Goal: Information Seeking & Learning: Learn about a topic

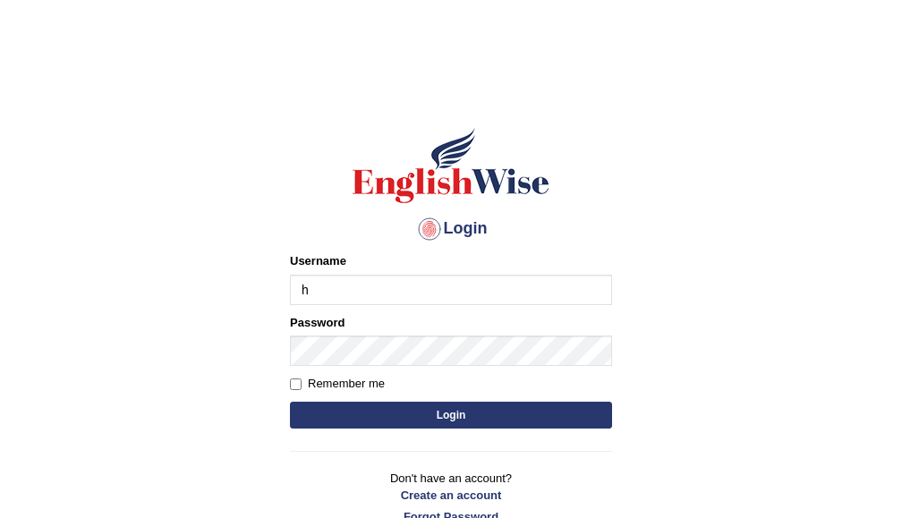
type input "hbehal"
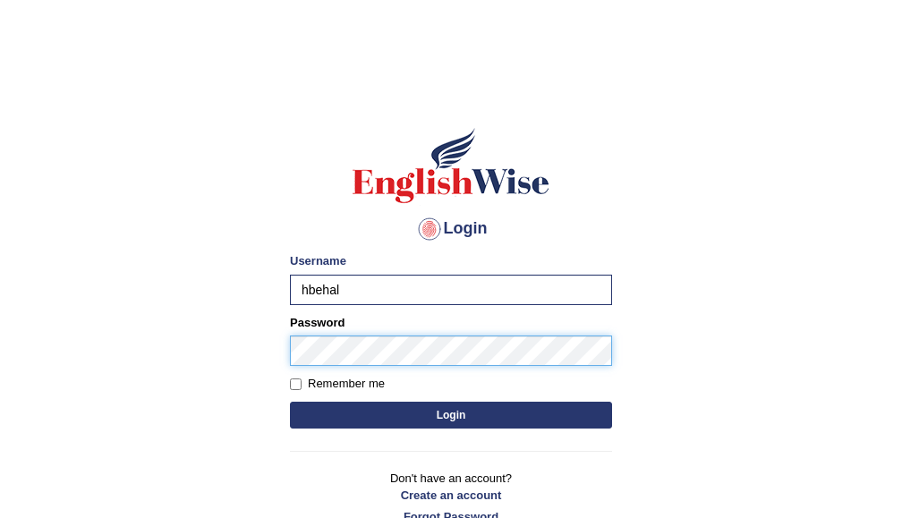
click at [290, 402] on button "Login" at bounding box center [451, 415] width 322 height 27
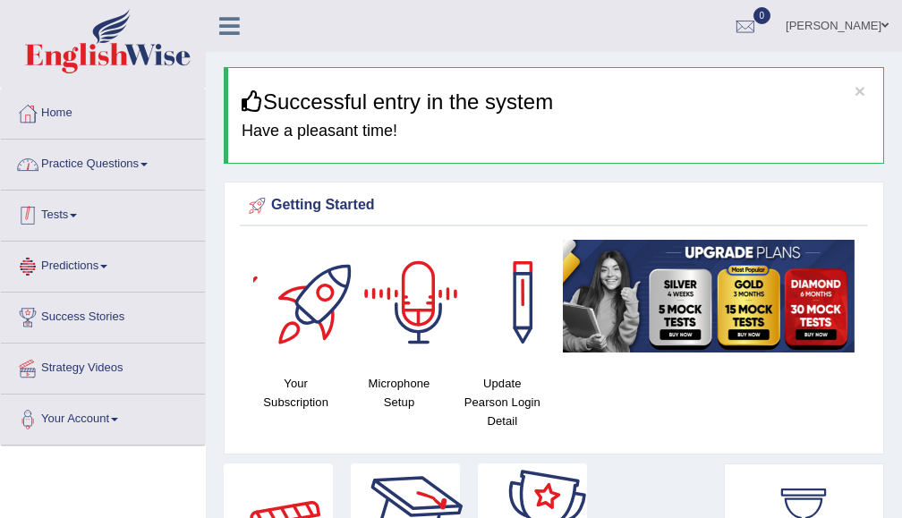
click at [138, 166] on link "Practice Questions" at bounding box center [103, 162] width 204 height 45
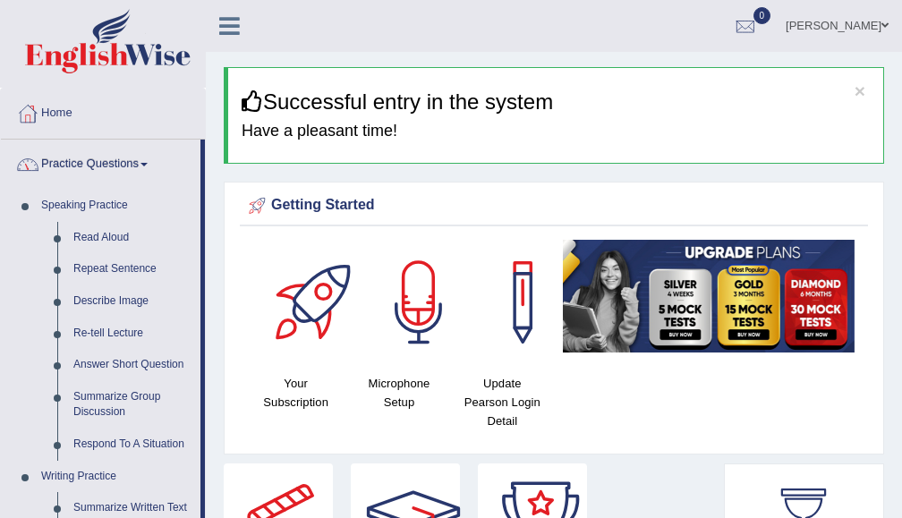
scroll to position [191, 0]
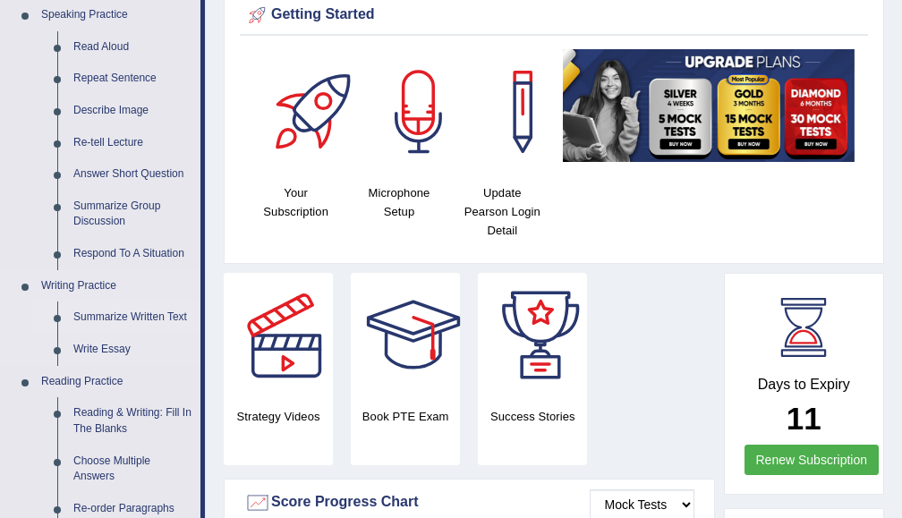
click at [129, 313] on link "Summarize Written Text" at bounding box center [132, 317] width 135 height 32
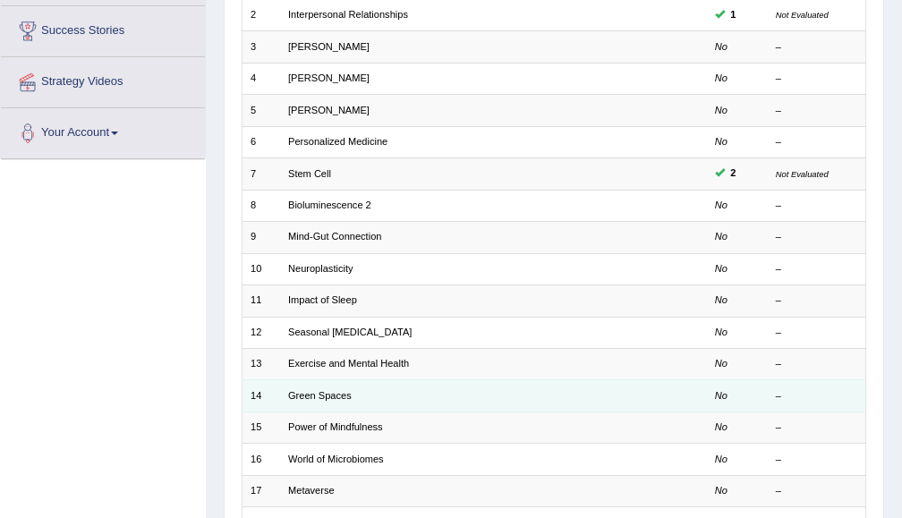
scroll to position [286, 0]
click at [721, 395] on em "No" at bounding box center [721, 395] width 13 height 11
click at [318, 397] on link "Green Spaces" at bounding box center [320, 395] width 64 height 11
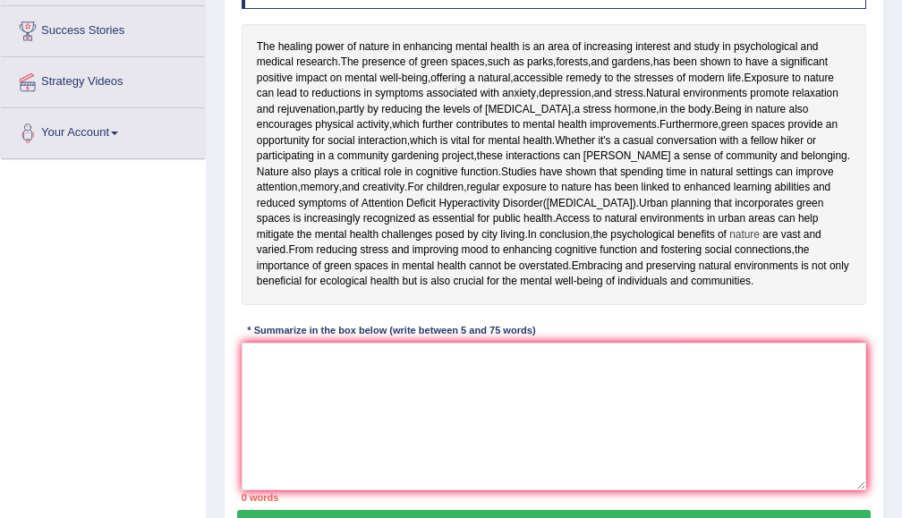
scroll to position [382, 0]
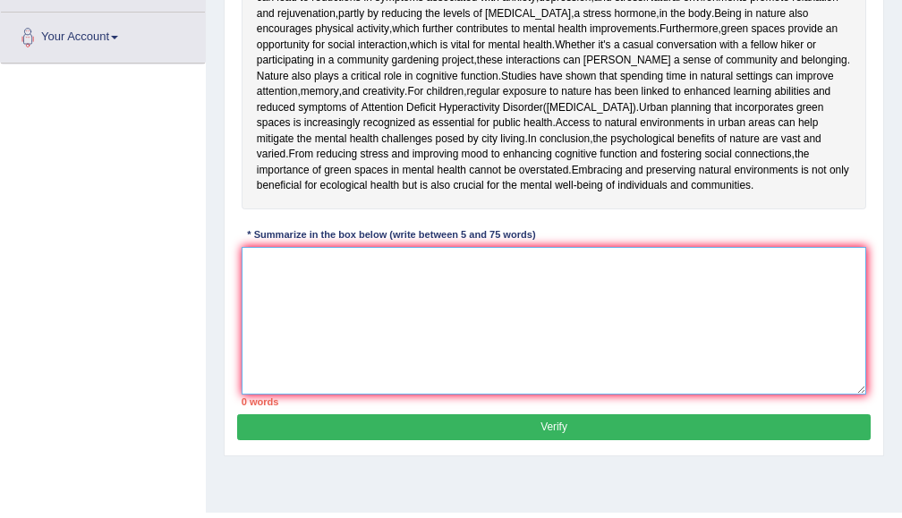
click at [340, 391] on textarea at bounding box center [554, 321] width 625 height 148
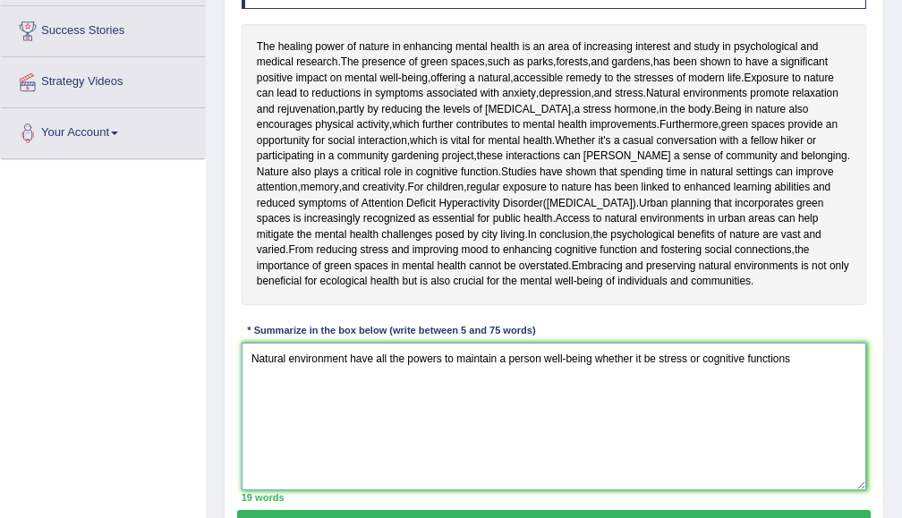
click at [655, 469] on textarea "Natural environment have all the powers to maintain a person well-being whether…" at bounding box center [554, 417] width 625 height 148
click at [741, 466] on textarea "Natural environment have all the powers to maintain a person well-being whether…" at bounding box center [554, 417] width 625 height 148
drag, startPoint x: 292, startPoint y: 496, endPoint x: 247, endPoint y: 482, distance: 47.5
click at [247, 482] on textarea "Natural environment have all the powers to maintain a person well-being whether…" at bounding box center [554, 417] width 625 height 148
click at [539, 467] on textarea "Natural environment have all the powers to maintain a person well-being whether…" at bounding box center [554, 417] width 625 height 148
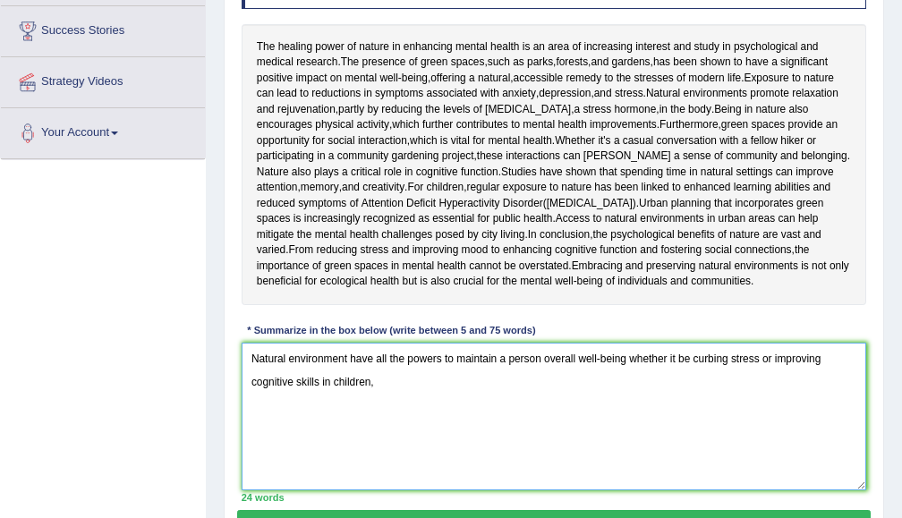
click at [394, 490] on textarea "Natural environment have all the powers to maintain a person overall well-being…" at bounding box center [554, 417] width 625 height 148
click at [448, 490] on textarea "Natural environment have all the powers to maintain a person overall well-being…" at bounding box center [554, 417] width 625 height 148
click at [443, 487] on textarea "Natural environment have all the powers to maintain a person overall well-being…" at bounding box center [554, 417] width 625 height 148
click at [728, 490] on textarea "Natural environment have all the powers to maintain a person overall well-being…" at bounding box center [554, 417] width 625 height 148
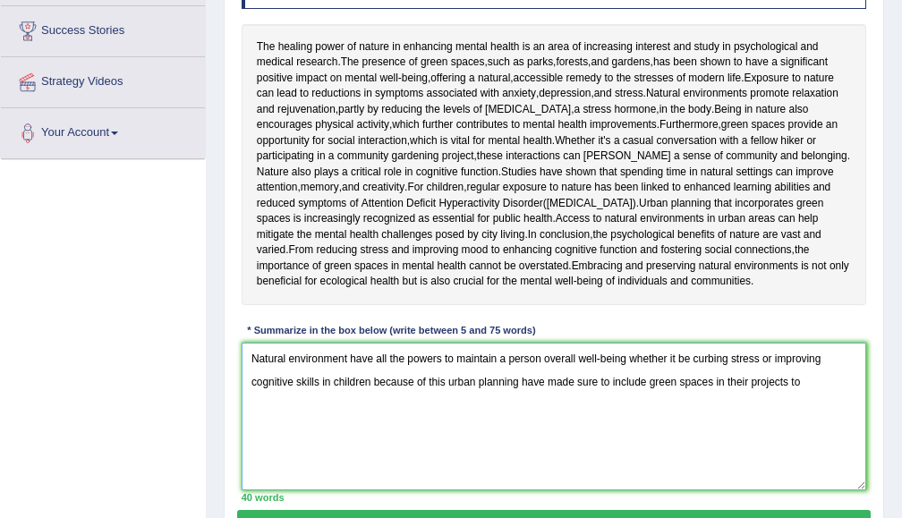
click at [521, 482] on textarea "Natural environment have all the powers to maintain a person overall well-being…" at bounding box center [554, 417] width 625 height 148
click at [809, 490] on textarea "Natural environment have all the powers to maintain a person overall well-being…" at bounding box center [554, 417] width 625 height 148
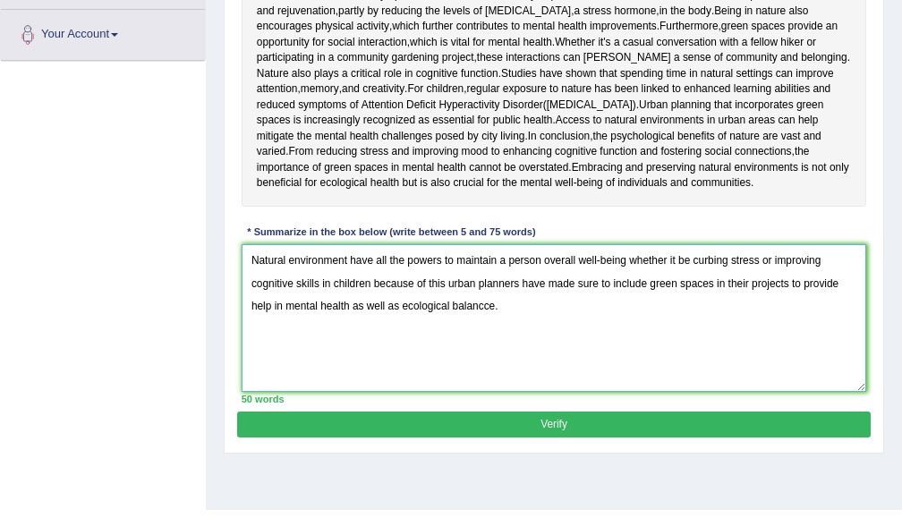
scroll to position [479, 0]
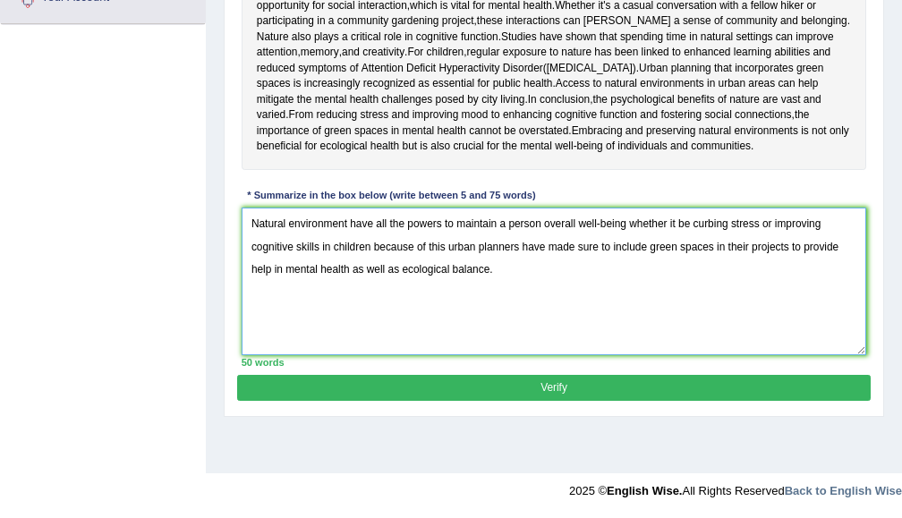
type textarea "Natural environment have all the powers to maintain a person overall well-being…"
click at [577, 401] on button "Verify" at bounding box center [553, 388] width 632 height 26
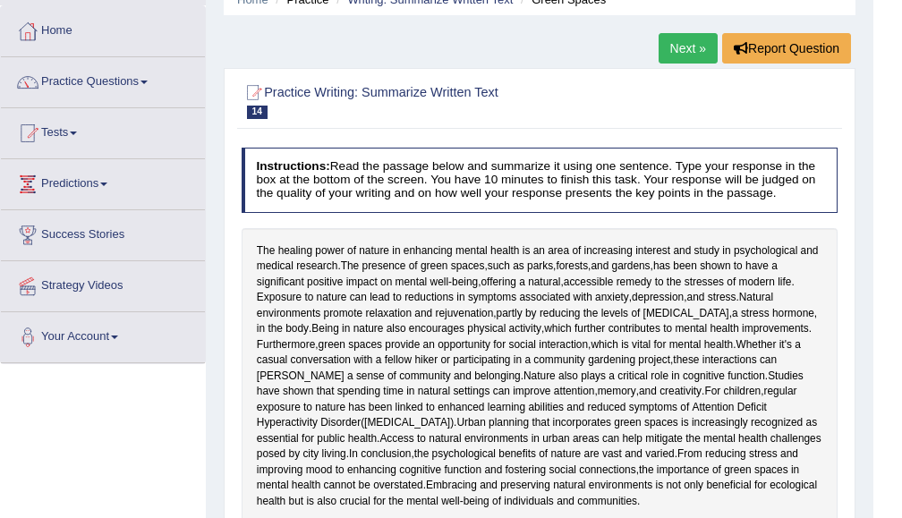
scroll to position [0, 0]
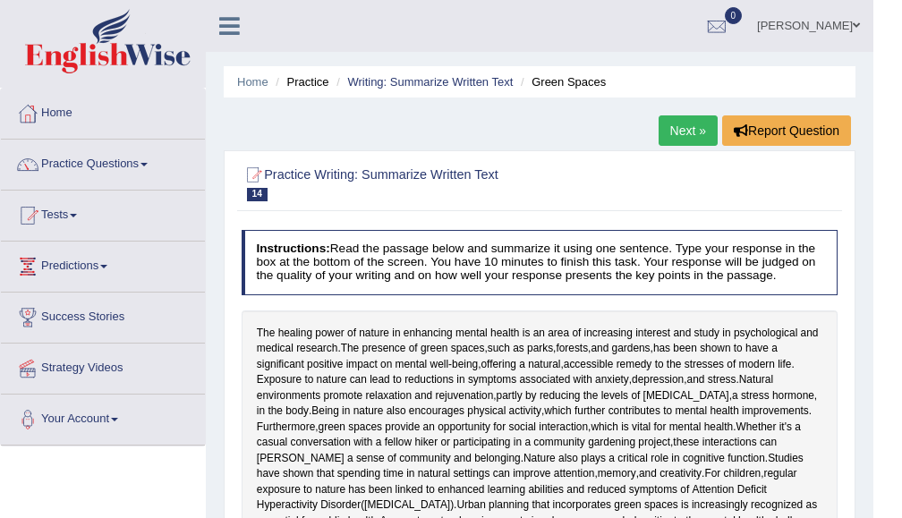
click at [666, 136] on link "Next »" at bounding box center [687, 130] width 59 height 30
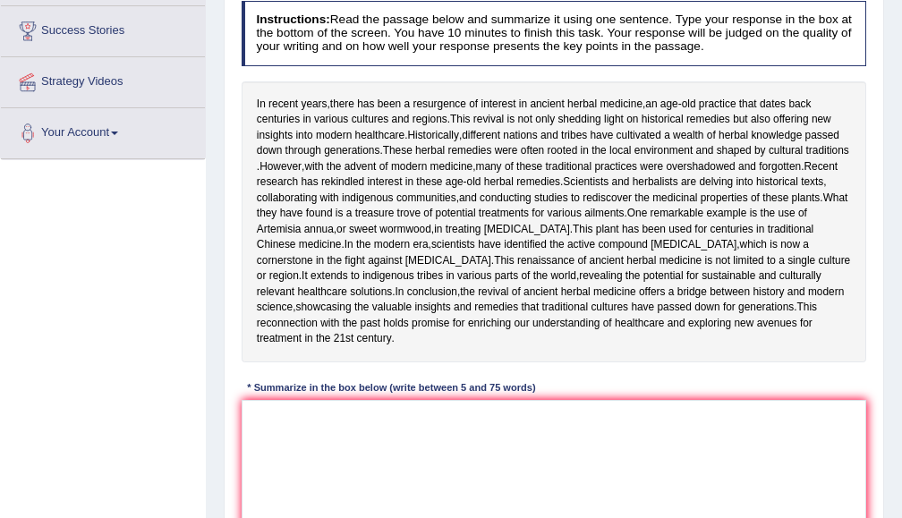
scroll to position [96, 0]
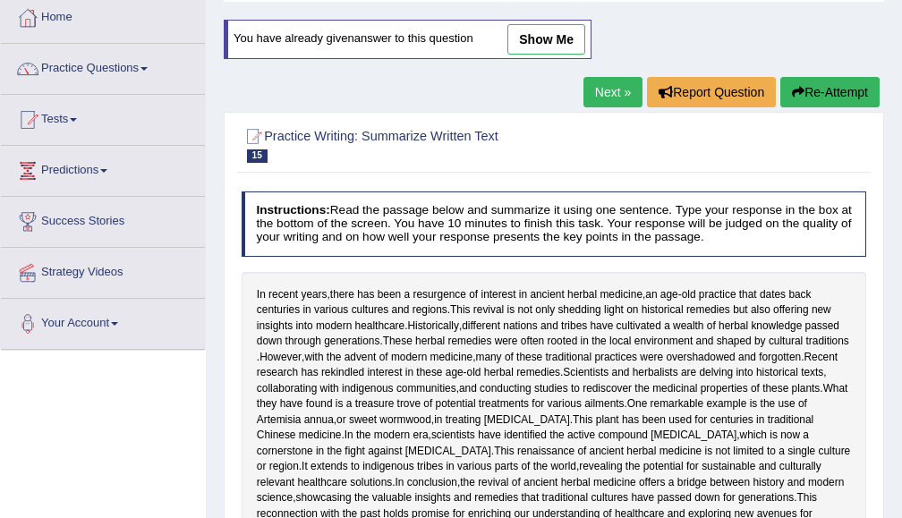
click at [598, 87] on link "Next »" at bounding box center [612, 92] width 59 height 30
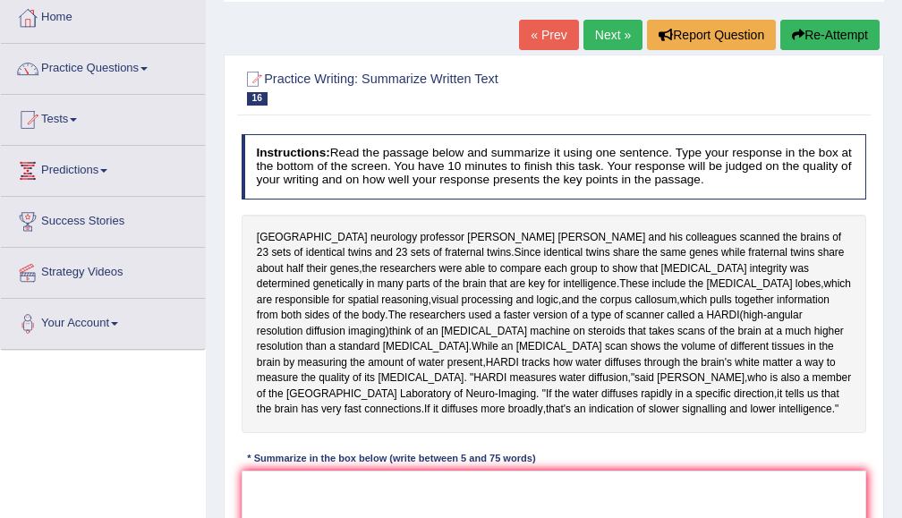
click at [609, 43] on link "Next »" at bounding box center [612, 35] width 59 height 30
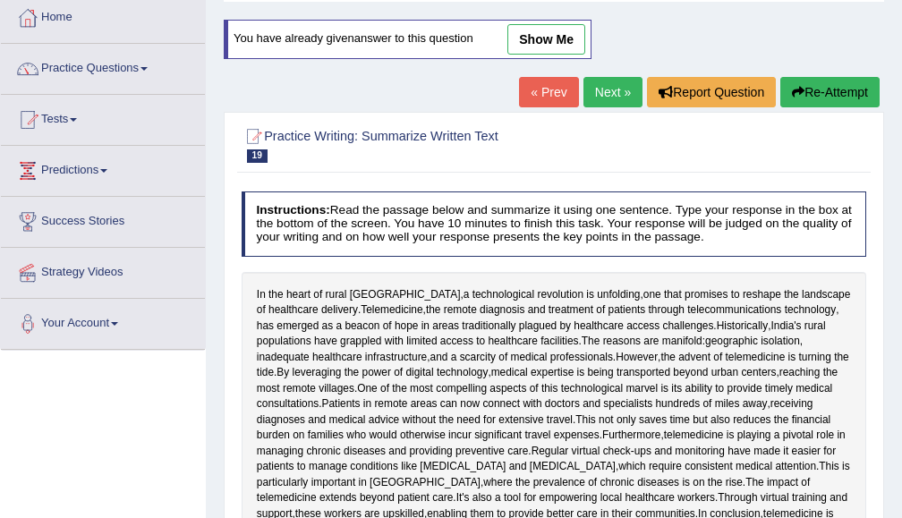
click at [623, 98] on link "Next »" at bounding box center [612, 92] width 59 height 30
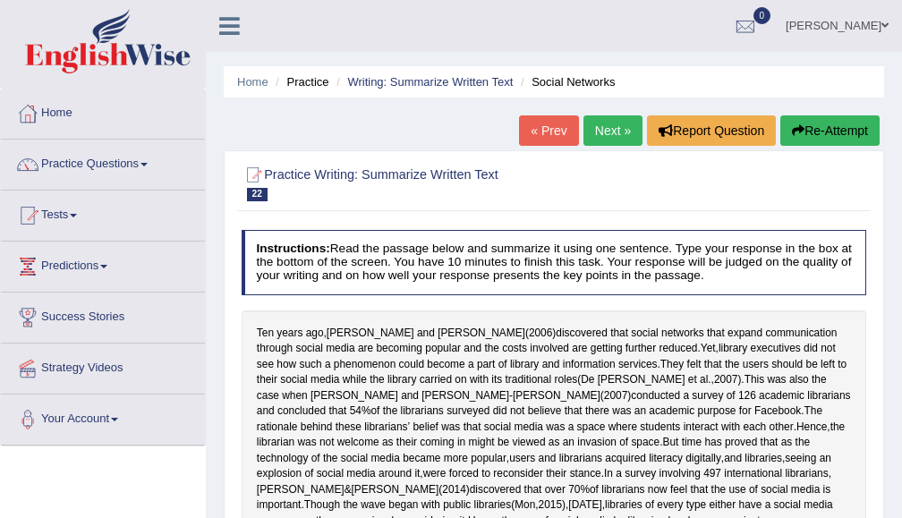
scroll to position [96, 0]
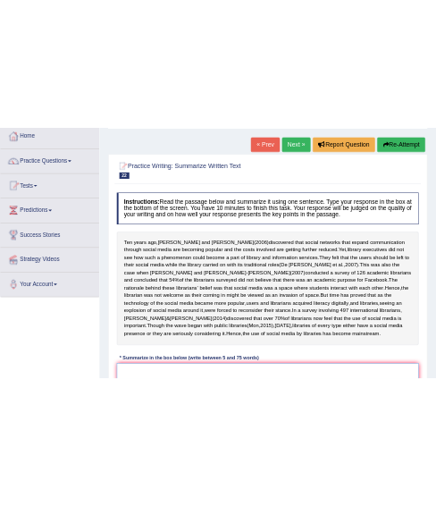
scroll to position [191, 0]
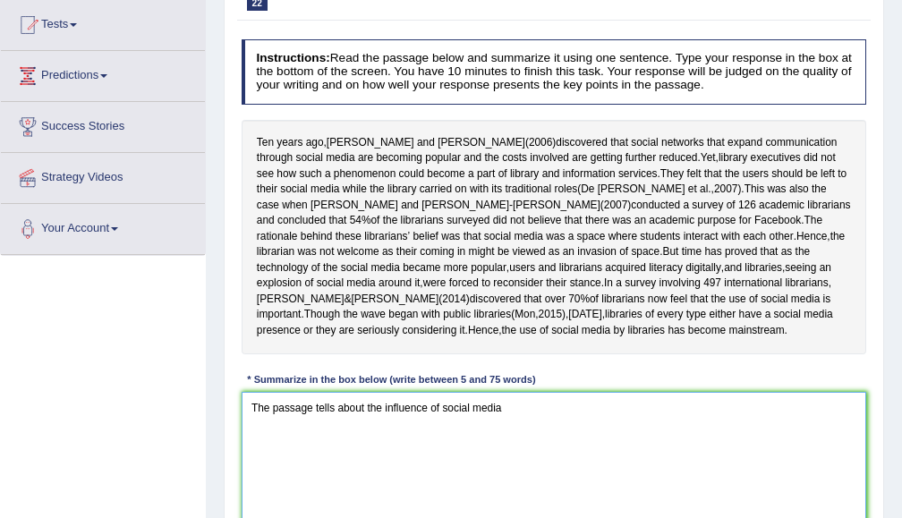
click at [564, 417] on textarea "The passage tells about the influence of social media" at bounding box center [554, 466] width 625 height 148
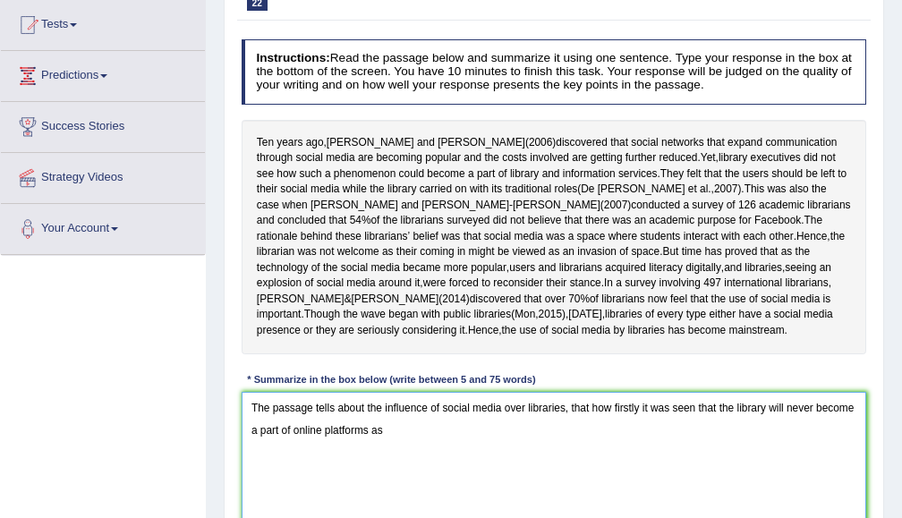
type textarea "The passage tells about the influence of social media over libraries, that how …"
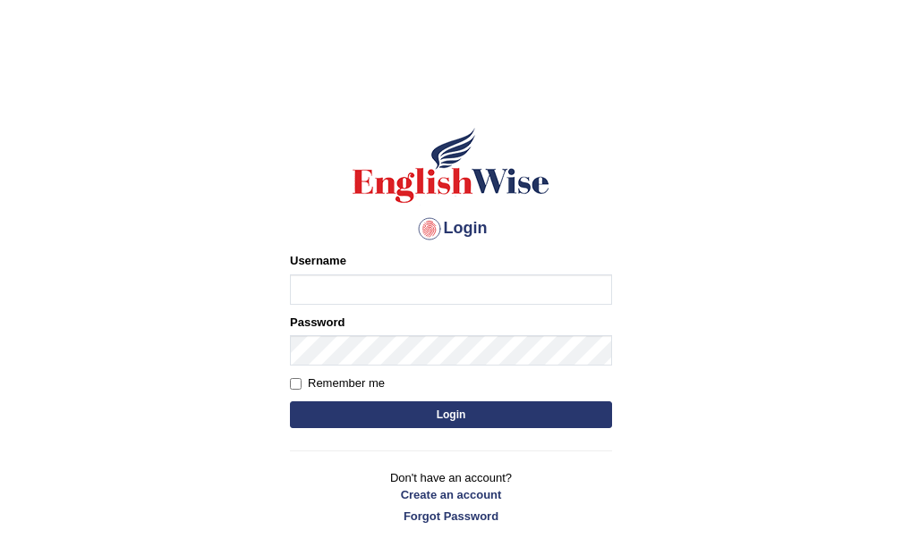
click at [323, 276] on input "Username" at bounding box center [451, 290] width 322 height 30
type input "hbehal"
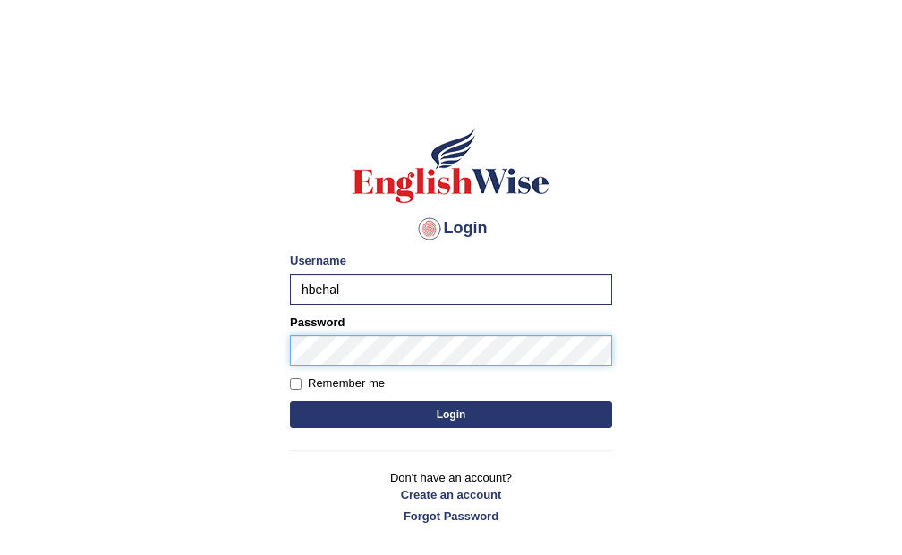
click at [290, 402] on button "Login" at bounding box center [451, 415] width 322 height 27
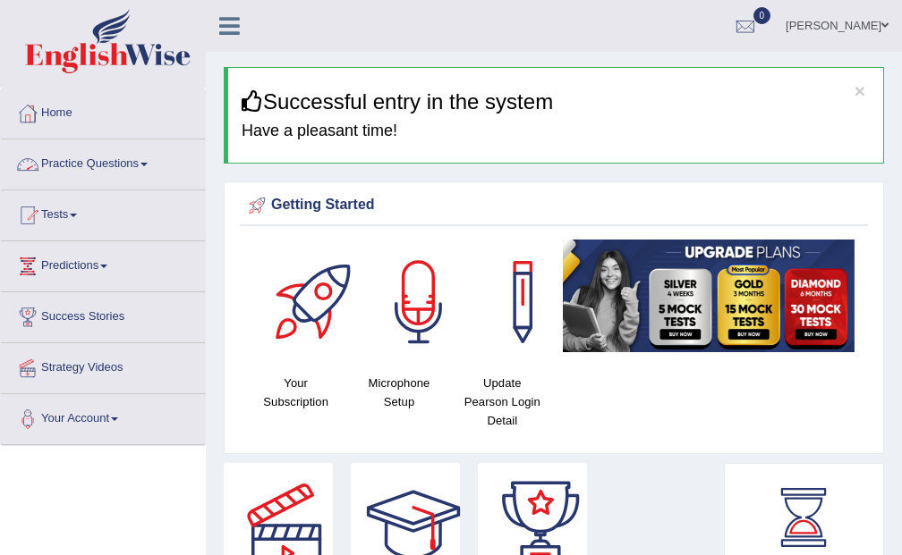
click at [131, 166] on link "Practice Questions" at bounding box center [103, 162] width 204 height 45
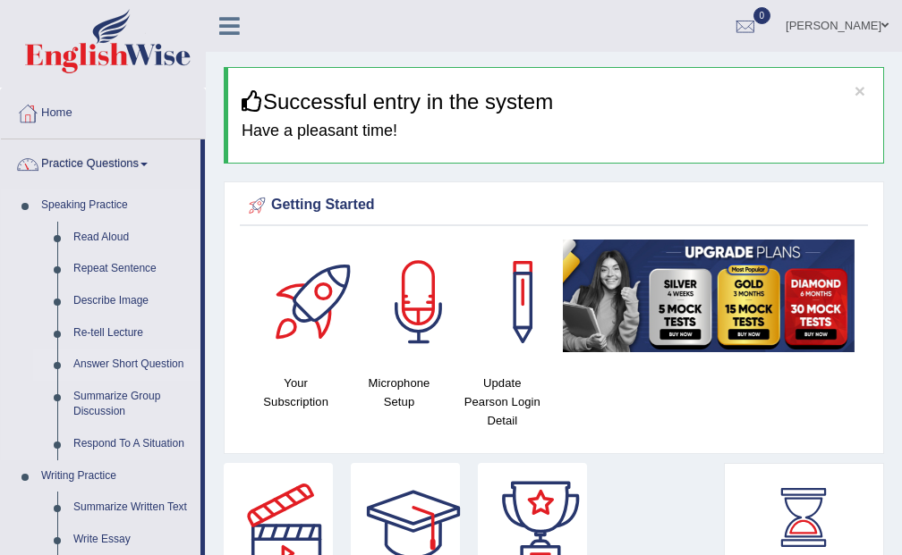
scroll to position [191, 0]
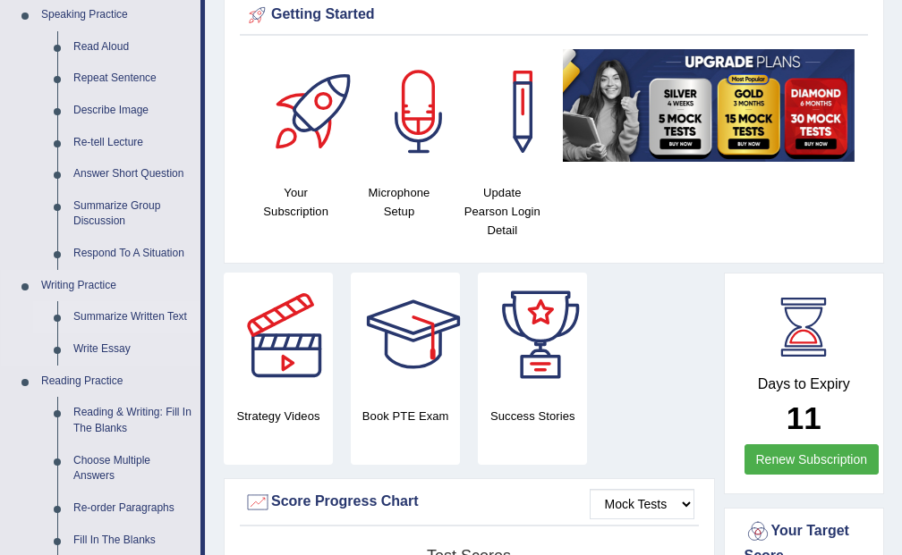
click at [133, 309] on link "Summarize Written Text" at bounding box center [132, 317] width 135 height 32
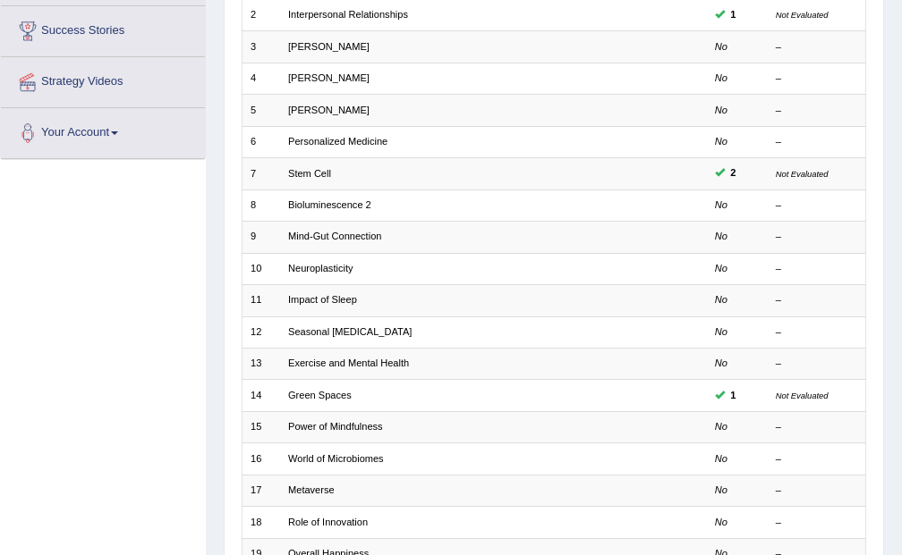
scroll to position [477, 0]
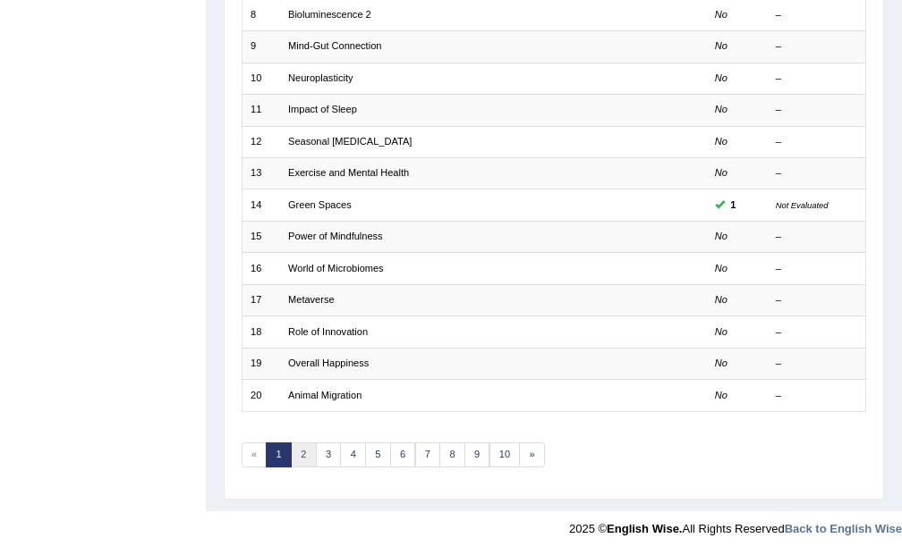
click at [292, 447] on link "2" at bounding box center [304, 455] width 26 height 25
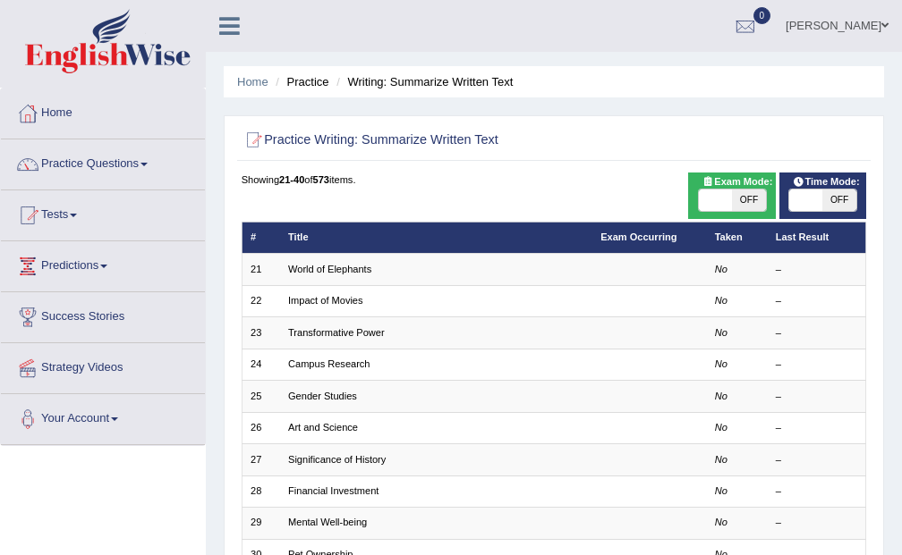
scroll to position [477, 0]
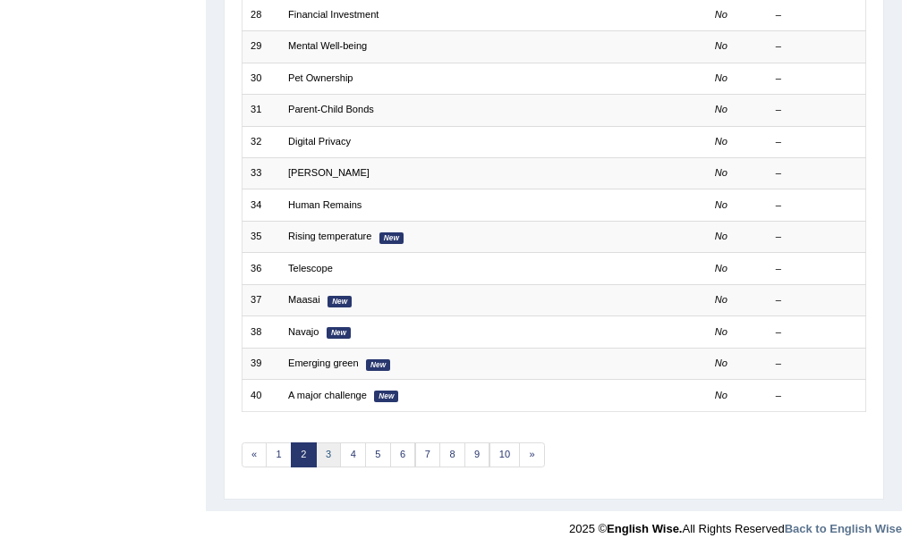
click at [327, 453] on link "3" at bounding box center [329, 455] width 26 height 25
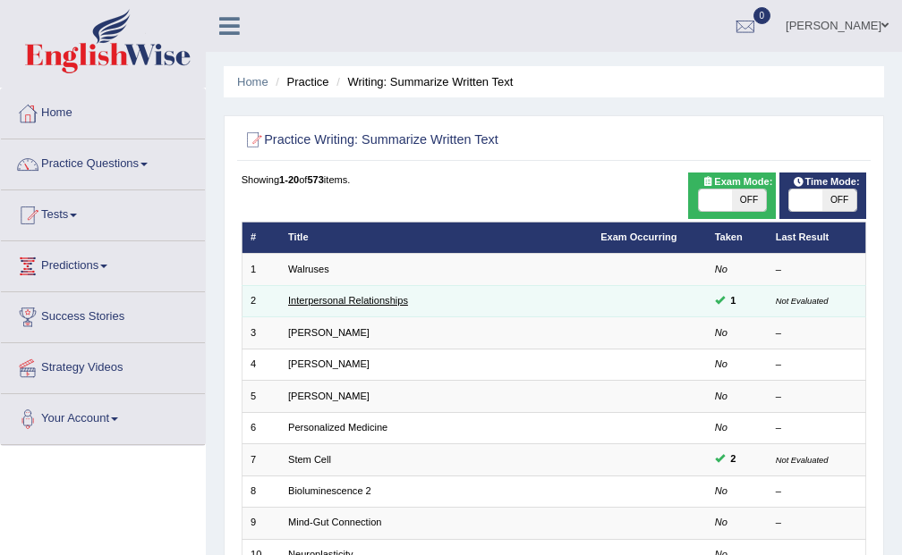
click at [333, 295] on link "Interpersonal Relationships" at bounding box center [348, 300] width 120 height 11
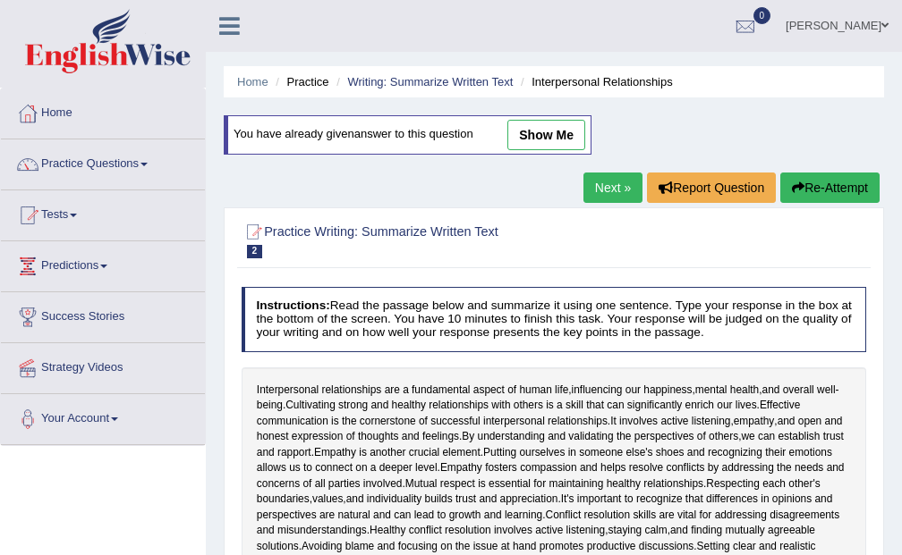
drag, startPoint x: 0, startPoint y: 0, endPoint x: 594, endPoint y: 187, distance: 622.6
click at [594, 187] on link "Next »" at bounding box center [612, 188] width 59 height 30
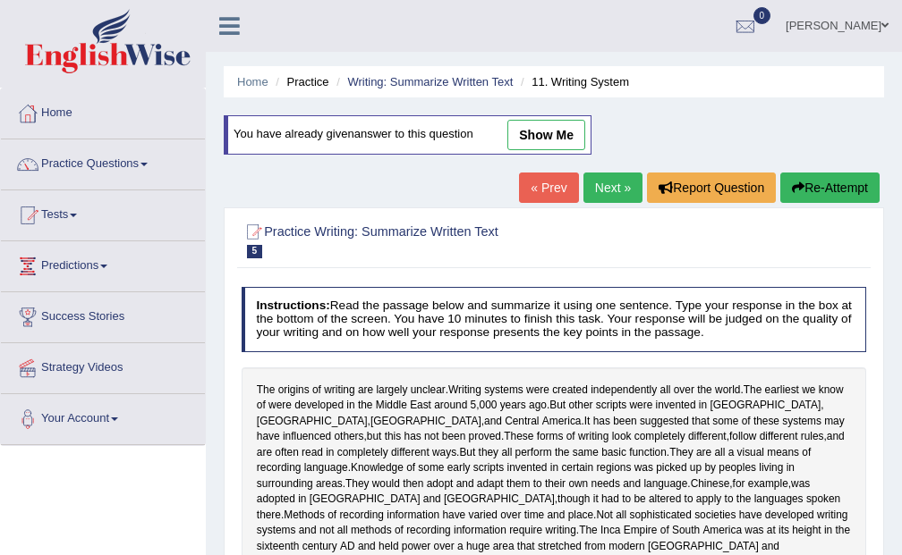
click at [582, 172] on div "You have already given answer to this question show me" at bounding box center [409, 143] width 371 height 57
click at [589, 188] on link "Next »" at bounding box center [612, 188] width 59 height 30
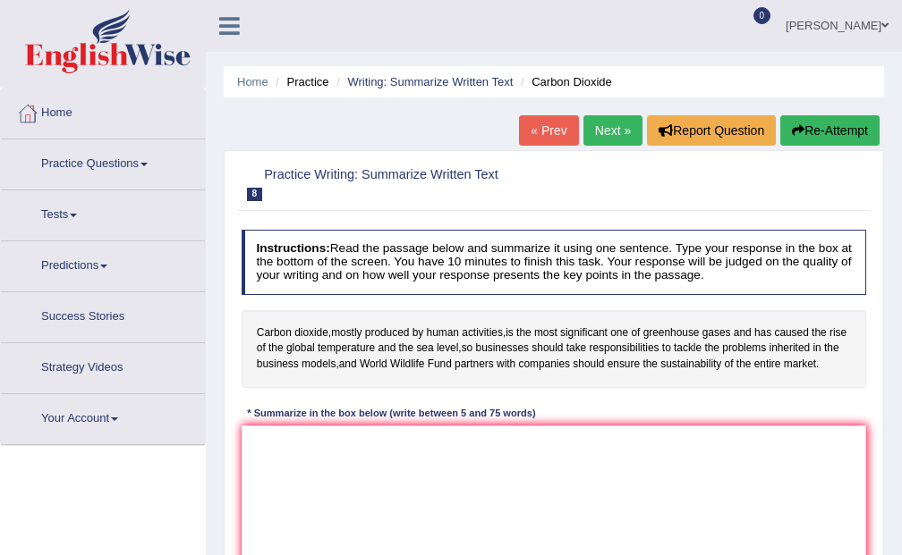
click at [603, 184] on h2 "Practice Writing: Summarize Written Text 8 Carbon Dioxide" at bounding box center [435, 183] width 387 height 38
click at [606, 127] on link "Next »" at bounding box center [612, 130] width 59 height 30
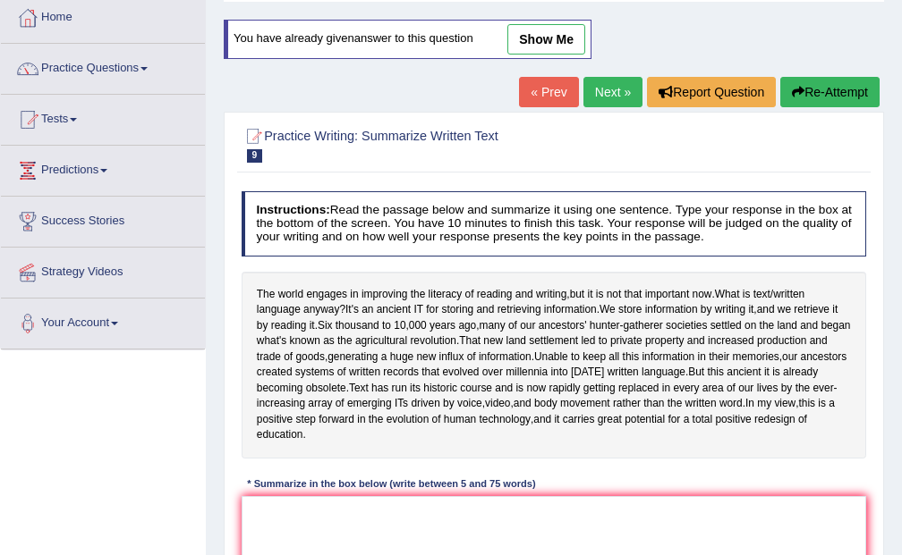
click at [595, 72] on div "You have already given answer to this question show me" at bounding box center [409, 48] width 371 height 57
click at [590, 100] on link "Next »" at bounding box center [612, 92] width 59 height 30
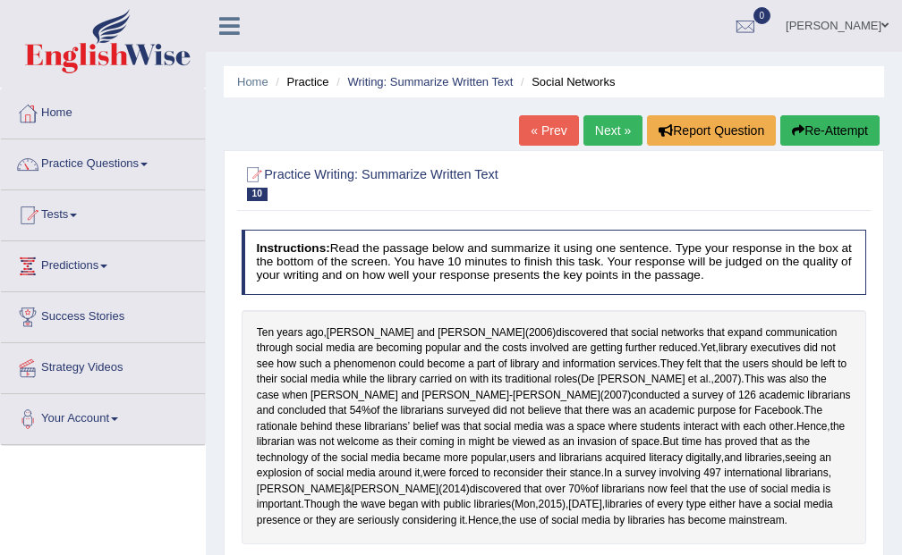
scroll to position [191, 0]
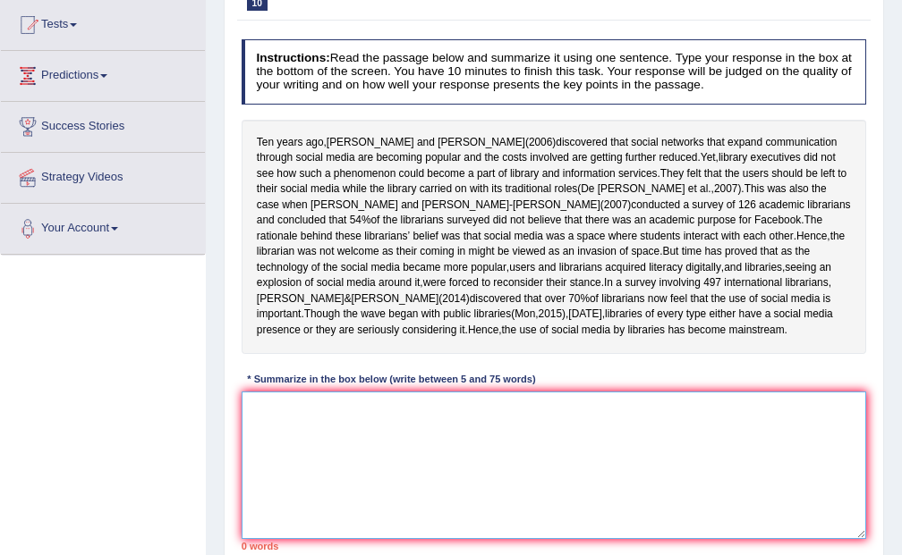
click at [488, 443] on textarea at bounding box center [554, 466] width 625 height 148
type textarea "t"
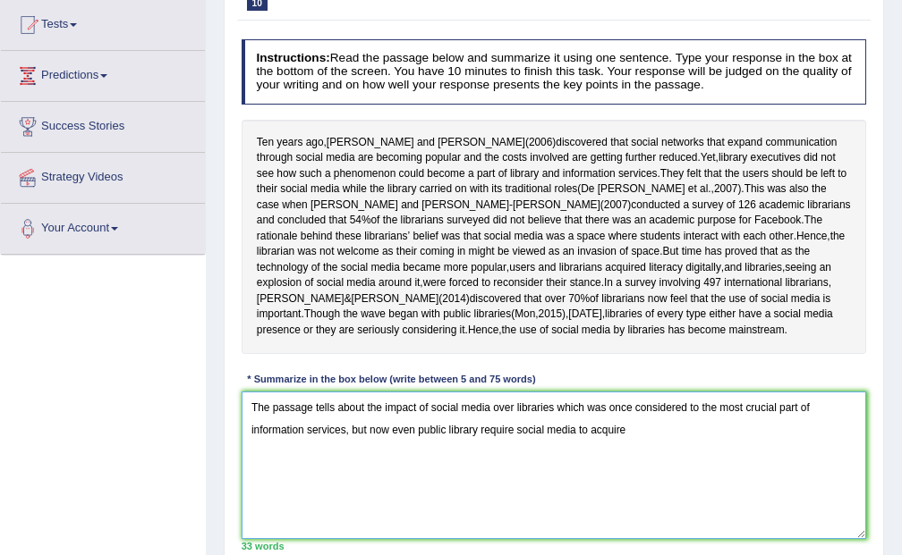
click at [507, 429] on textarea "The passage tells about the impact of social media over libraries which was onc…" at bounding box center [554, 466] width 625 height 148
click at [514, 431] on textarea "The passage tells about the impact of social media over libraries which was onc…" at bounding box center [554, 466] width 625 height 148
click at [634, 423] on textarea "The passage tells about the impact of social media over libraries which was onc…" at bounding box center [554, 466] width 625 height 148
click at [521, 426] on textarea "The passage tells about the impact of social media over libraries which was onc…" at bounding box center [554, 466] width 625 height 148
click at [702, 427] on textarea "The passage tells about the impact of social media over libraries which was onc…" at bounding box center [554, 466] width 625 height 148
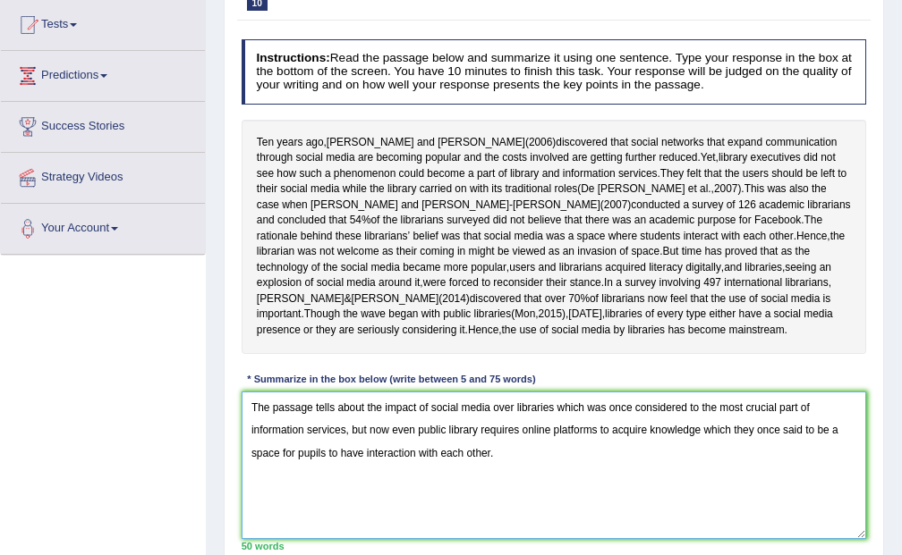
scroll to position [286, 0]
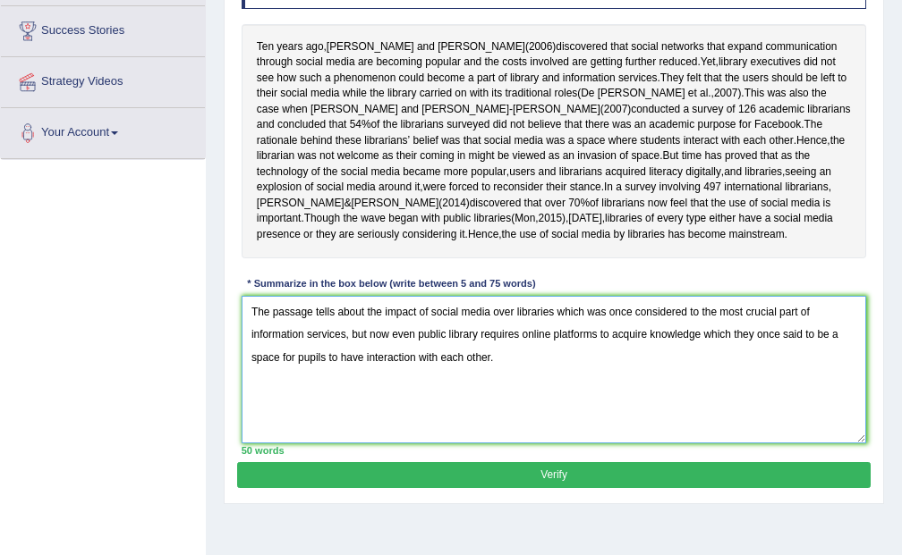
type textarea "The passage tells about the impact of social media over libraries which was onc…"
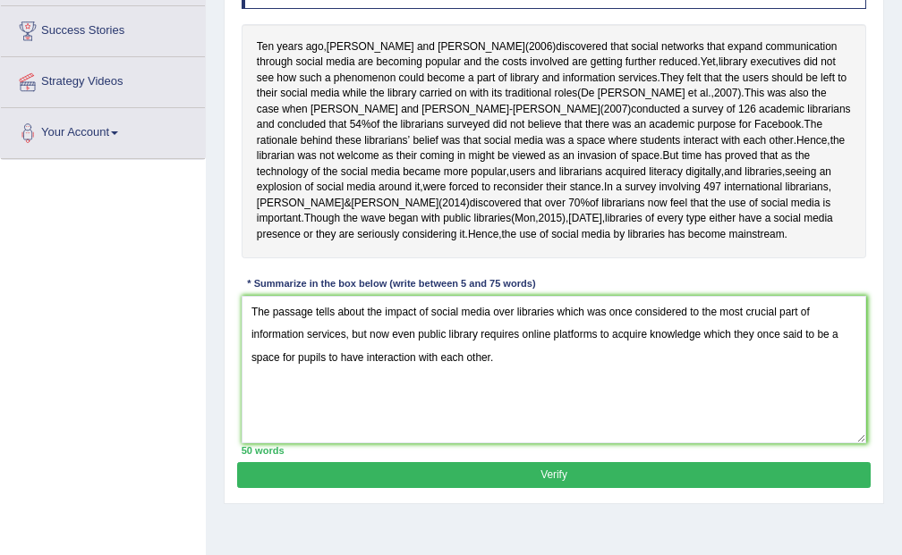
click at [568, 466] on button "Verify" at bounding box center [553, 475] width 632 height 26
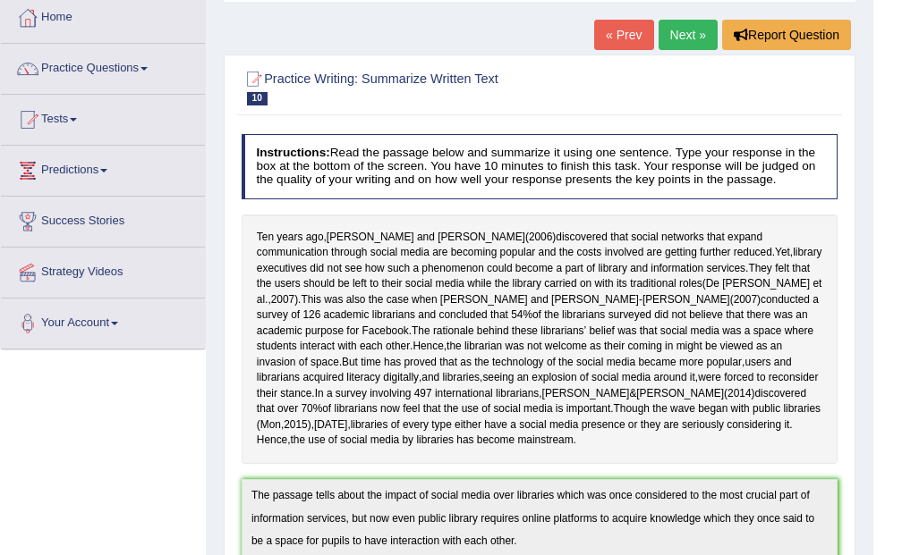
scroll to position [0, 0]
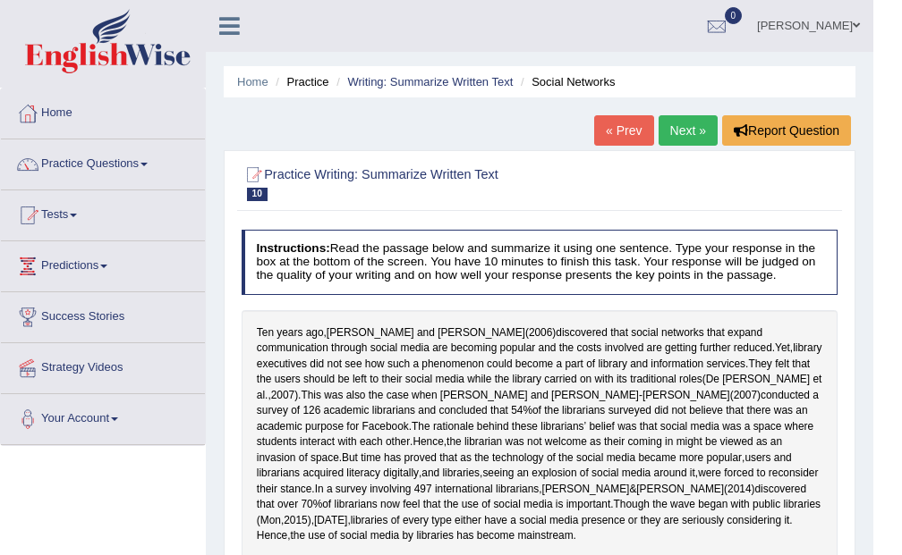
click at [676, 134] on link "Next »" at bounding box center [687, 130] width 59 height 30
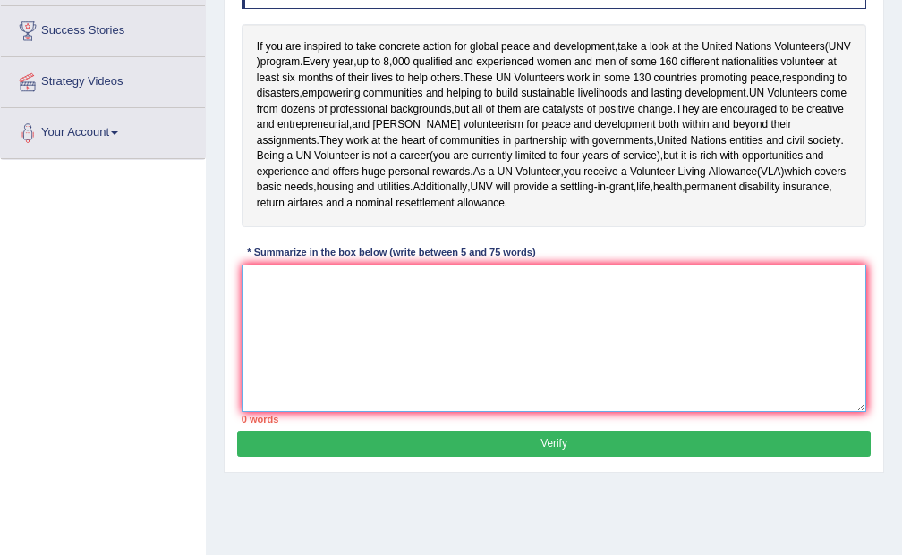
click at [670, 316] on textarea at bounding box center [554, 339] width 625 height 148
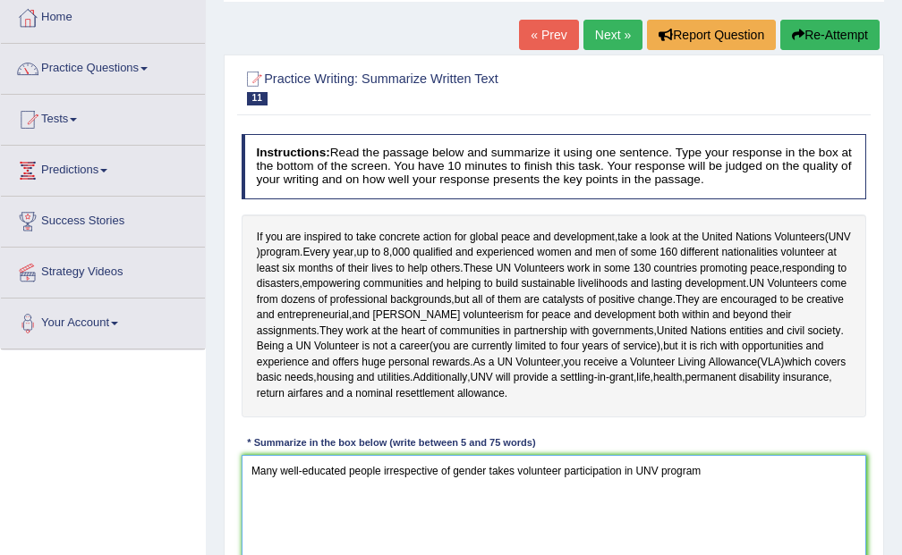
click at [248, 472] on textarea "Many well-educated people irrespective of gender takes volunteer participation …" at bounding box center [554, 529] width 625 height 148
drag, startPoint x: 433, startPoint y: 471, endPoint x: 403, endPoint y: 471, distance: 29.5
click at [403, 471] on textarea "Each year, many well-educated people irrespective of gender takes volunteer par…" at bounding box center [554, 529] width 625 height 148
click at [434, 469] on textarea "Each year, many well-educated peopleirrespective of gender takes volunteer part…" at bounding box center [554, 529] width 625 height 148
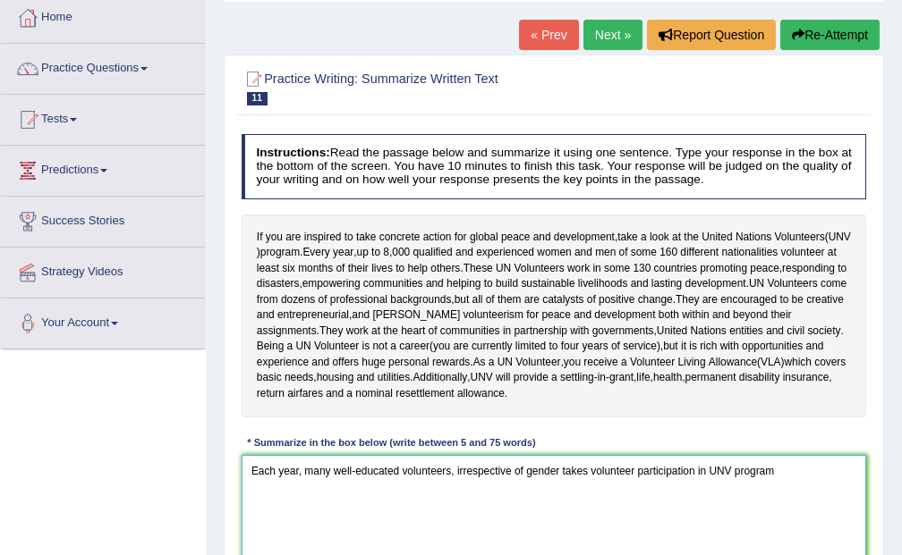
drag, startPoint x: 608, startPoint y: 471, endPoint x: 695, endPoint y: 482, distance: 87.4
click at [695, 482] on textarea "Each year, many well-educated volunteers, irrespective of gender takes voluntee…" at bounding box center [554, 529] width 625 height 148
click at [694, 477] on textarea "Each year, many well-educated volunteers, irrespective of gender takes part in …" at bounding box center [554, 529] width 625 height 148
click at [806, 473] on textarea "Each year, many well-educated volunteers, irrespective of gender takes part in …" at bounding box center [554, 529] width 625 height 148
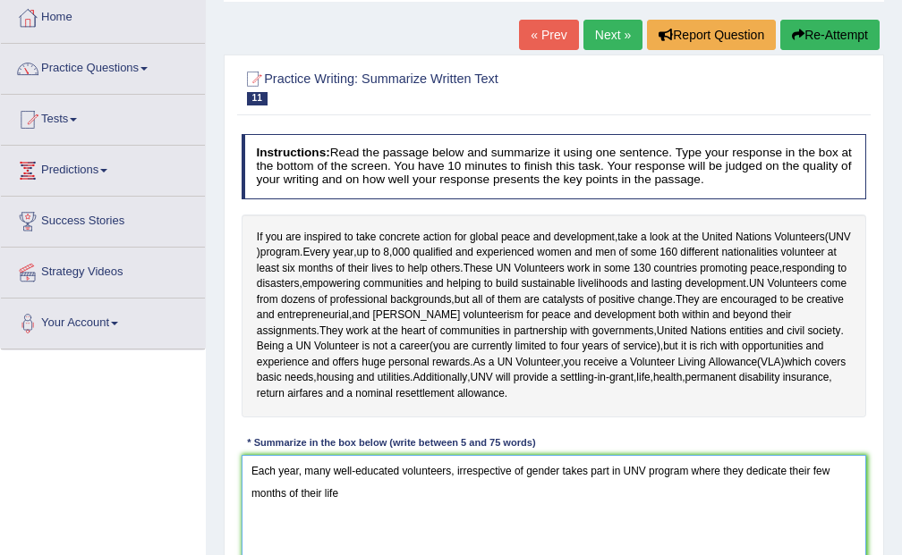
click at [815, 472] on textarea "Each year, many well-educated volunteers, irrespective of gender takes part in …" at bounding box center [554, 529] width 625 height 148
click at [299, 508] on textarea "Each year, many well-educated volunteers, irrespective of gender takes part in …" at bounding box center [554, 529] width 625 height 148
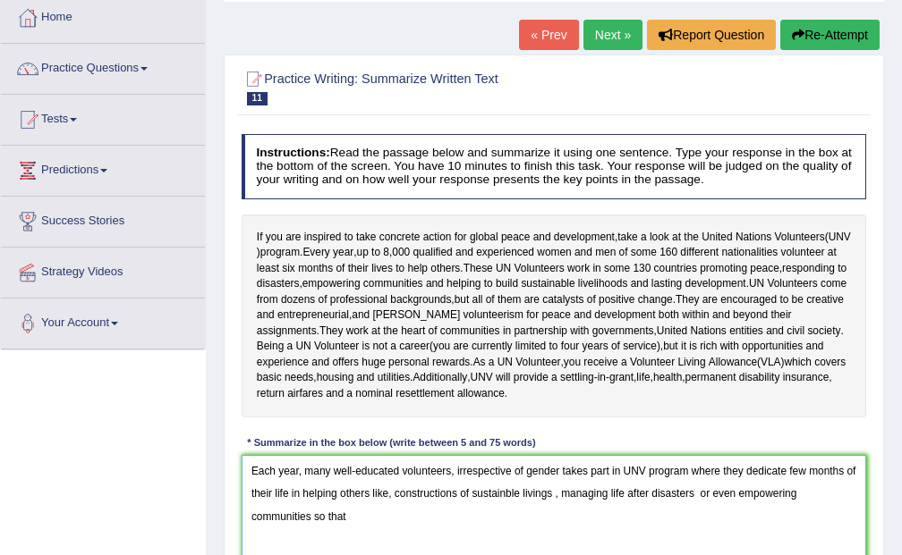
drag, startPoint x: 303, startPoint y: 516, endPoint x: 269, endPoint y: 520, distance: 34.2
click at [269, 520] on textarea "Each year, many well-educated volunteers, irrespective of gender takes part in …" at bounding box center [554, 529] width 625 height 148
drag, startPoint x: 797, startPoint y: 493, endPoint x: 749, endPoint y: 496, distance: 48.4
click at [749, 496] on textarea "Each year, many well-educated volunteers, irrespective of gender takes part in …" at bounding box center [554, 529] width 625 height 148
click at [425, 515] on textarea "Each year, many well-educated volunteers, irrespective of gender takes part in …" at bounding box center [554, 529] width 625 height 148
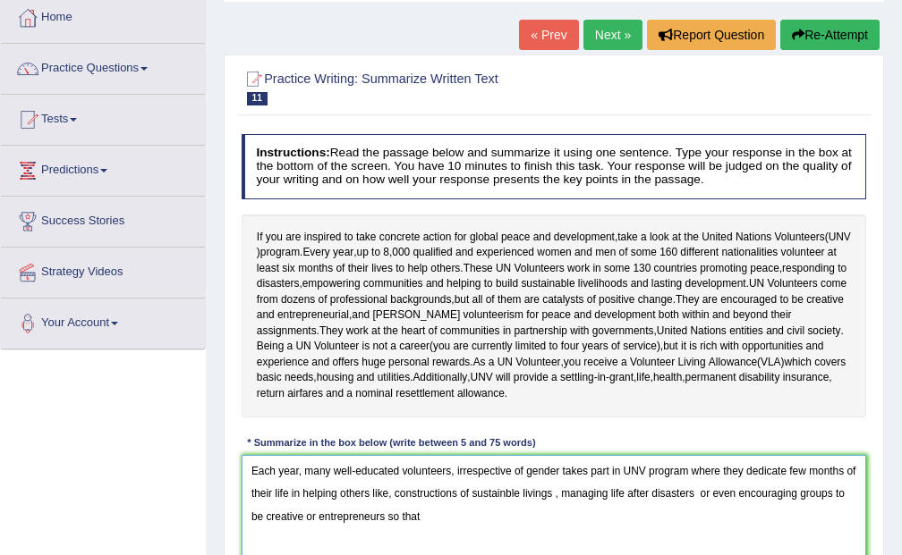
click at [788, 471] on textarea "Each year, many well-educated volunteers, irrespective of gender takes part in …" at bounding box center [554, 529] width 625 height 148
click at [744, 468] on textarea "Each year, many well-educated volunteers, irrespective of gender takes part in …" at bounding box center [554, 529] width 625 height 148
click at [530, 514] on textarea "Each year, many well-educated volunteers, irrespective of gender takes part in …" at bounding box center [554, 529] width 625 height 148
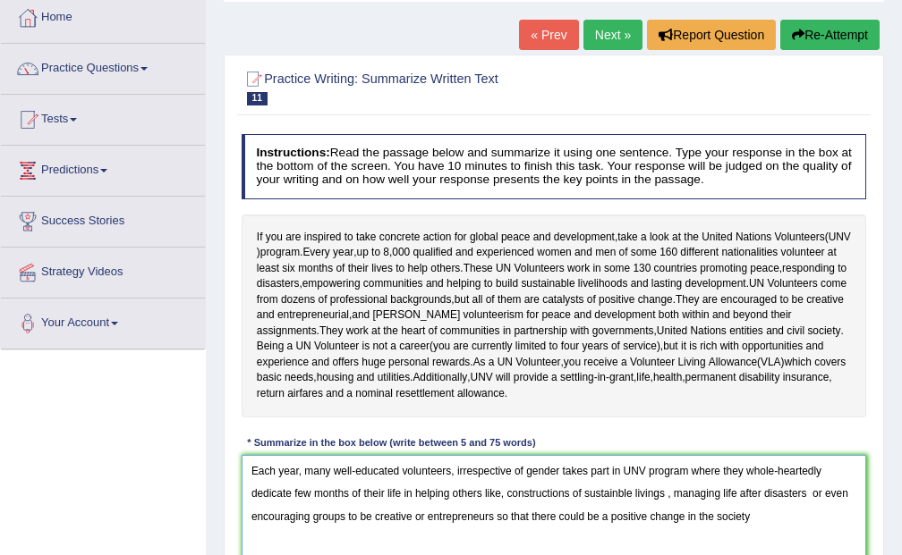
scroll to position [286, 0]
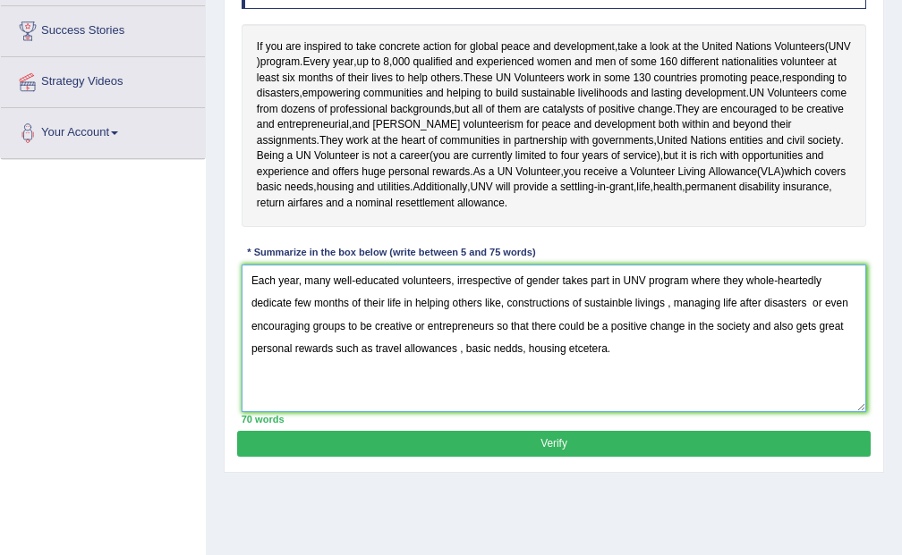
type textarea "Each year, many well-educated volunteers, irrespective of gender takes part in …"
click at [553, 448] on button "Verify" at bounding box center [553, 444] width 632 height 26
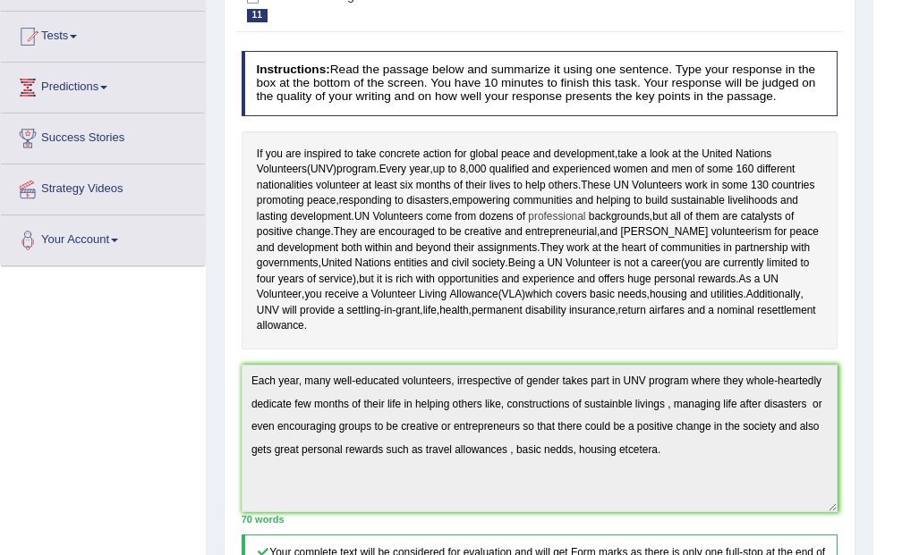
scroll to position [0, 0]
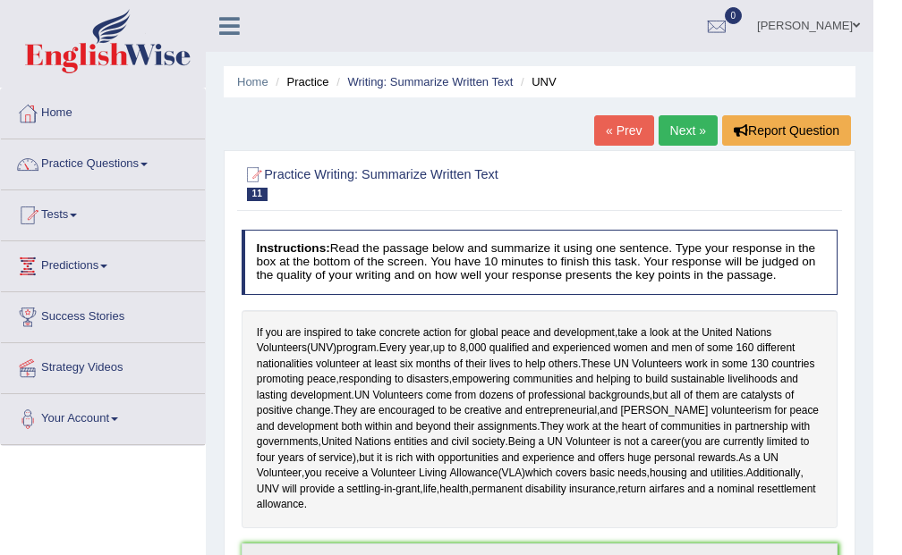
click at [680, 123] on link "Next »" at bounding box center [687, 130] width 59 height 30
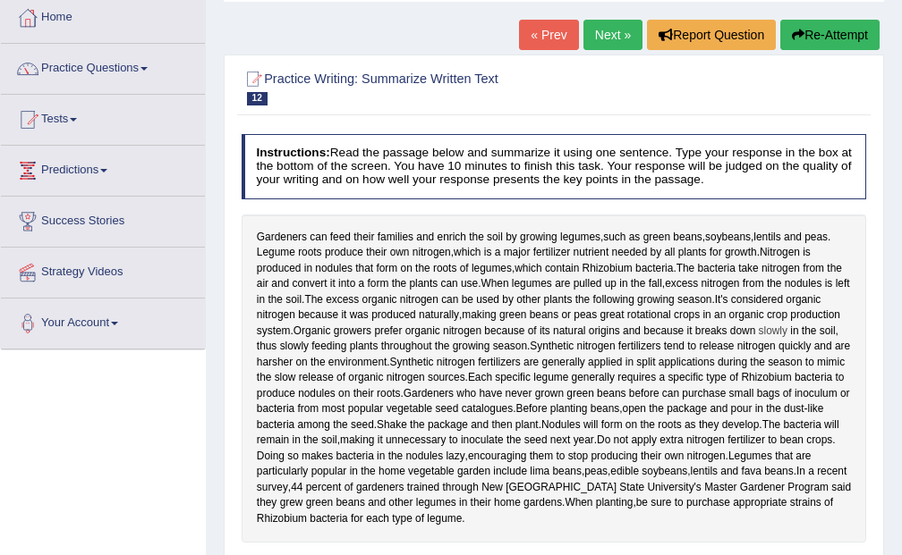
scroll to position [191, 0]
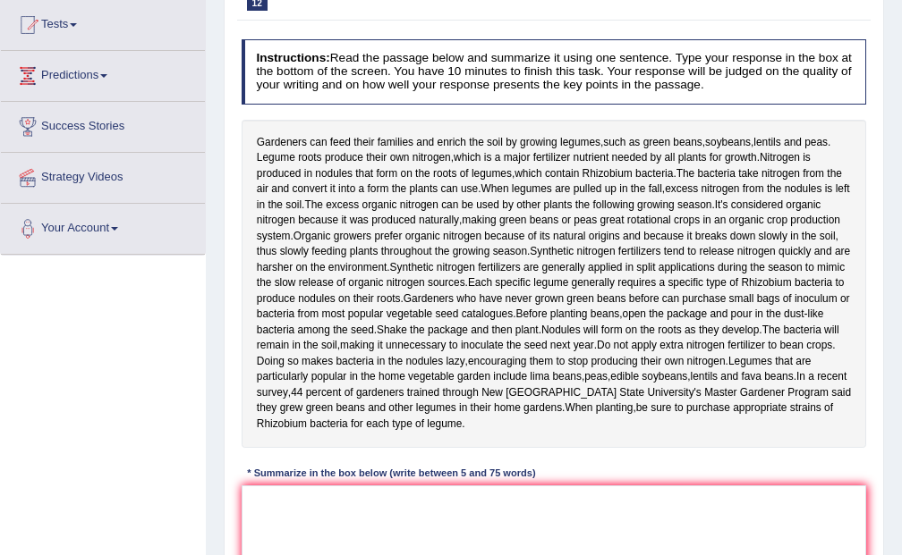
click at [99, 430] on div "Toggle navigation Home Practice Questions Speaking Practice Read Aloud Repeat S…" at bounding box center [451, 275] width 902 height 933
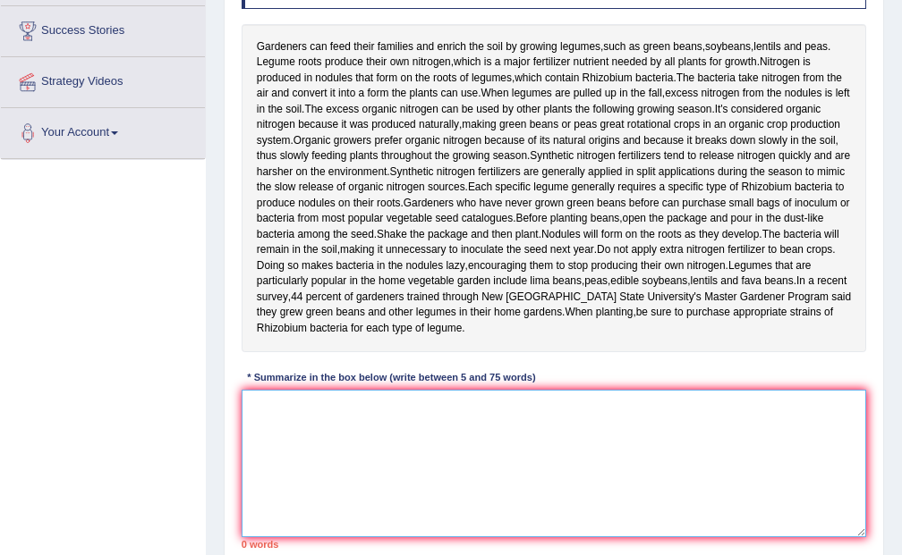
click at [458, 491] on textarea at bounding box center [554, 464] width 625 height 148
click at [516, 440] on textarea at bounding box center [554, 464] width 625 height 148
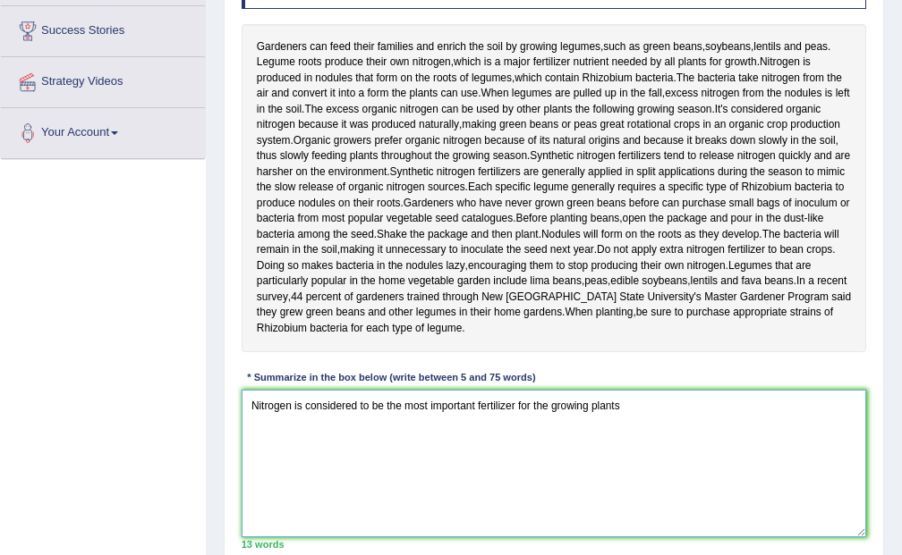
click at [547, 451] on textarea "Nitrogen is considered to be the most important fertilizer for the growing plan…" at bounding box center [554, 464] width 625 height 148
click at [613, 445] on textarea "Nitrogen is considered to be the most important fertilizer for any growing plan…" at bounding box center [554, 464] width 625 height 148
click at [638, 457] on textarea "Nitrogen is considered to be the most important fertilizer for any growing plan…" at bounding box center [554, 464] width 625 height 148
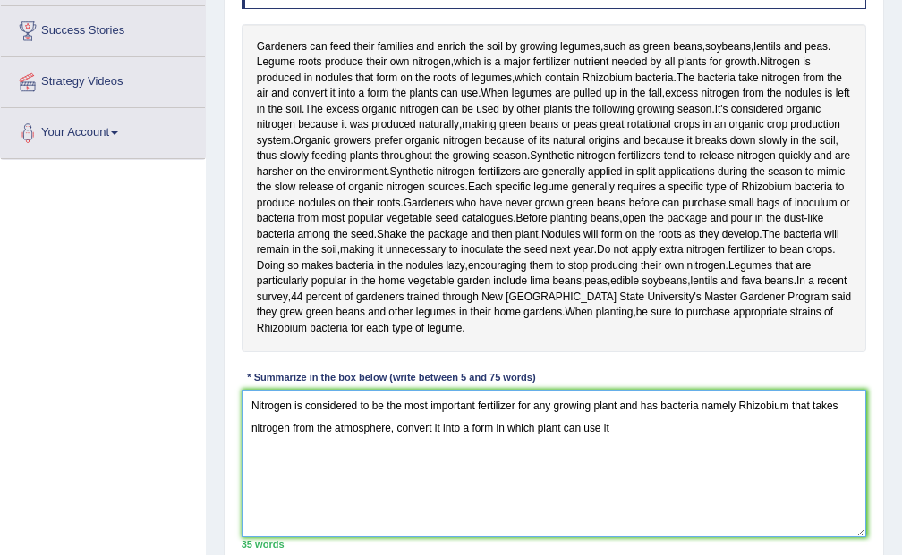
click at [475, 471] on textarea "Nitrogen is considered to be the most important fertilizer for any growing plan…" at bounding box center [554, 464] width 625 height 148
click at [470, 472] on textarea "Nitrogen is considered to be the most important fertilizer for any growing plan…" at bounding box center [554, 464] width 625 height 148
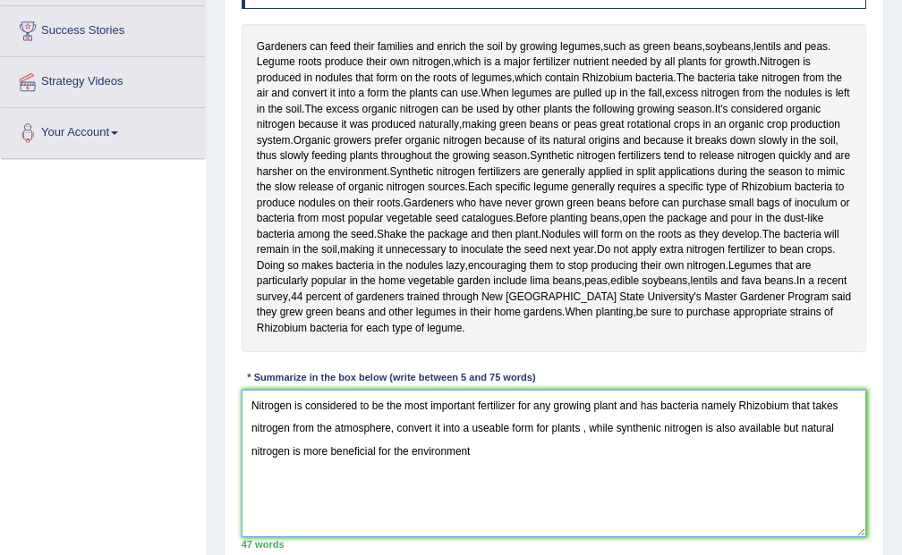
drag, startPoint x: 641, startPoint y: 449, endPoint x: 619, endPoint y: 458, distance: 24.1
click at [619, 458] on textarea "Nitrogen is considered to be the most important fertilizer for any growing plan…" at bounding box center [554, 464] width 625 height 148
click at [661, 450] on textarea "Nitrogen is considered to be the most important fertilizer for any growing plan…" at bounding box center [554, 464] width 625 height 148
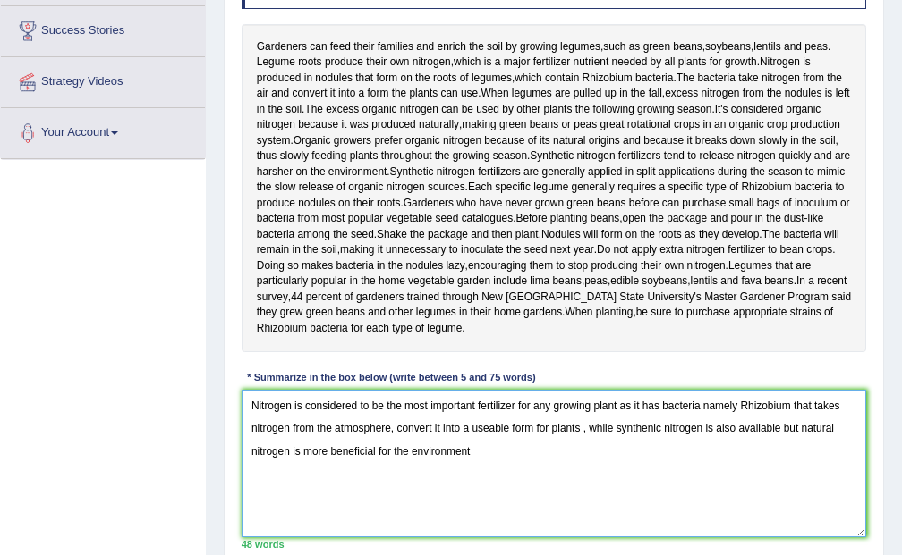
click at [661, 450] on textarea "Nitrogen is considered to be the most important fertilizer for any growing plan…" at bounding box center [554, 464] width 625 height 148
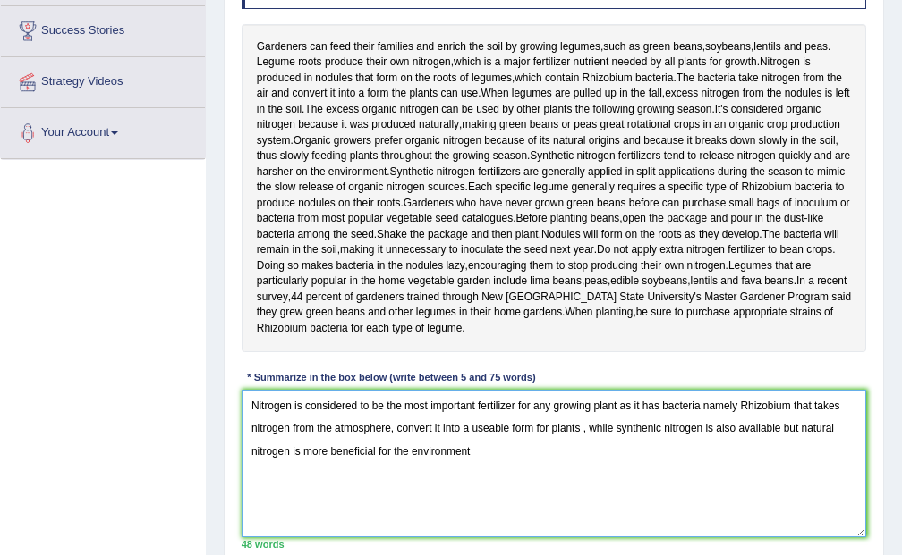
click at [661, 450] on textarea "Nitrogen is considered to be the most important fertilizer for any growing plan…" at bounding box center [554, 464] width 625 height 148
click at [640, 527] on textarea "Nitrogen is considered to be the most important fertilizer for any growing plan…" at bounding box center [554, 464] width 625 height 148
click at [657, 455] on textarea "Nitrogen is considered to be the most important fertilizer for any growing plan…" at bounding box center [554, 464] width 625 height 148
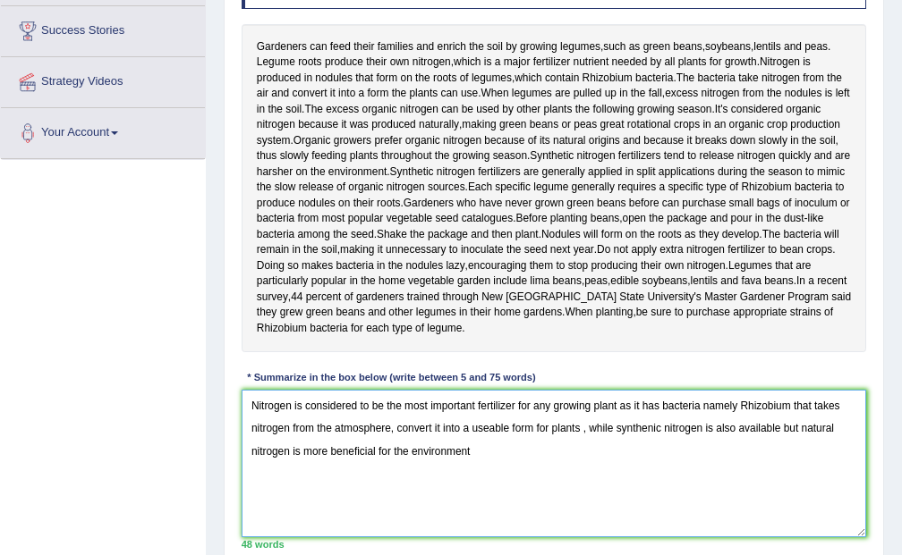
click at [657, 455] on textarea "Nitrogen is considered to be the most important fertilizer for any growing plan…" at bounding box center [554, 464] width 625 height 148
click at [657, 454] on textarea "Nitrogen is considered to be the most important fertilizer for any growing plan…" at bounding box center [554, 464] width 625 height 148
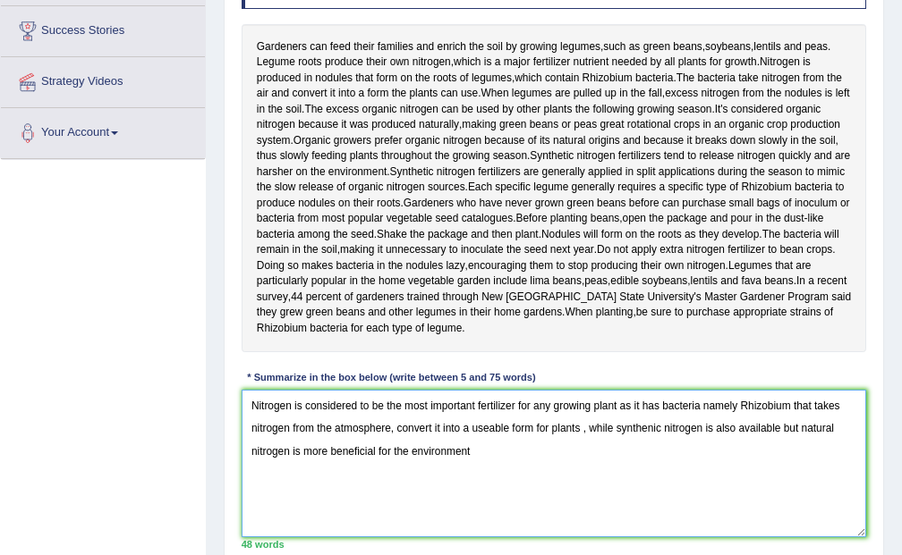
click at [595, 515] on textarea "Nitrogen is considered to be the most important fertilizer for any growing plan…" at bounding box center [554, 464] width 625 height 148
click at [659, 451] on textarea "Nitrogen is considered to be the most important fertilizer for any growing plan…" at bounding box center [554, 464] width 625 height 148
click at [748, 453] on textarea "Nitrogen is considered to be the most important fertilizer for any growing plan…" at bounding box center [554, 464] width 625 height 148
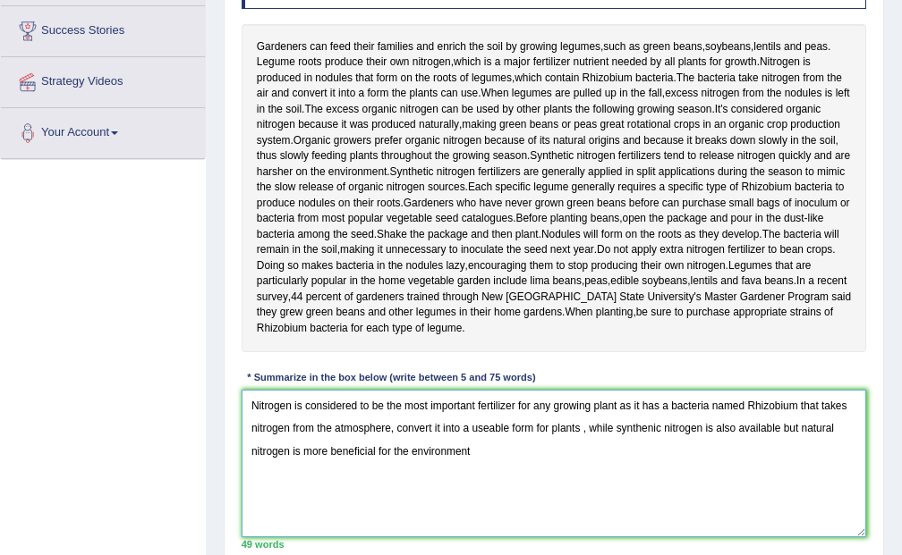
click at [504, 505] on textarea "Nitrogen is considered to be the most important fertilizer for any growing plan…" at bounding box center [554, 464] width 625 height 148
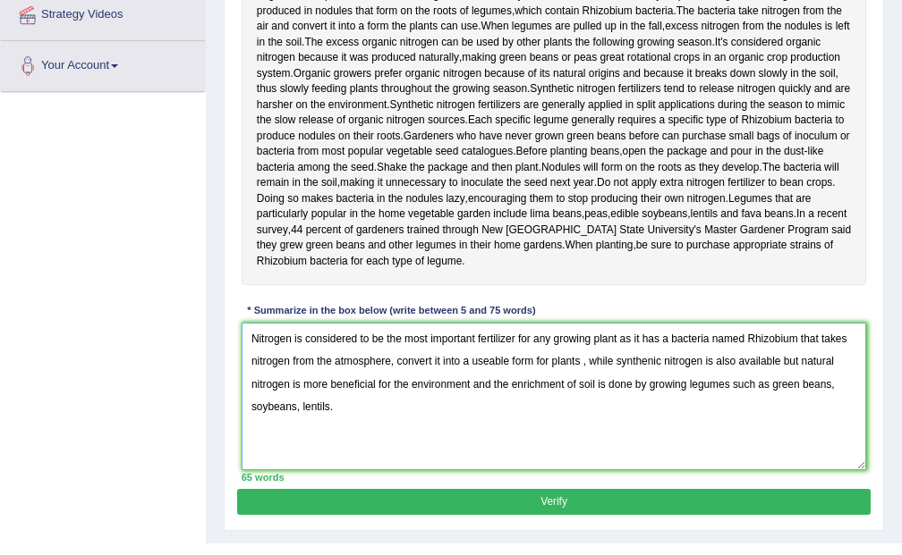
scroll to position [433, 0]
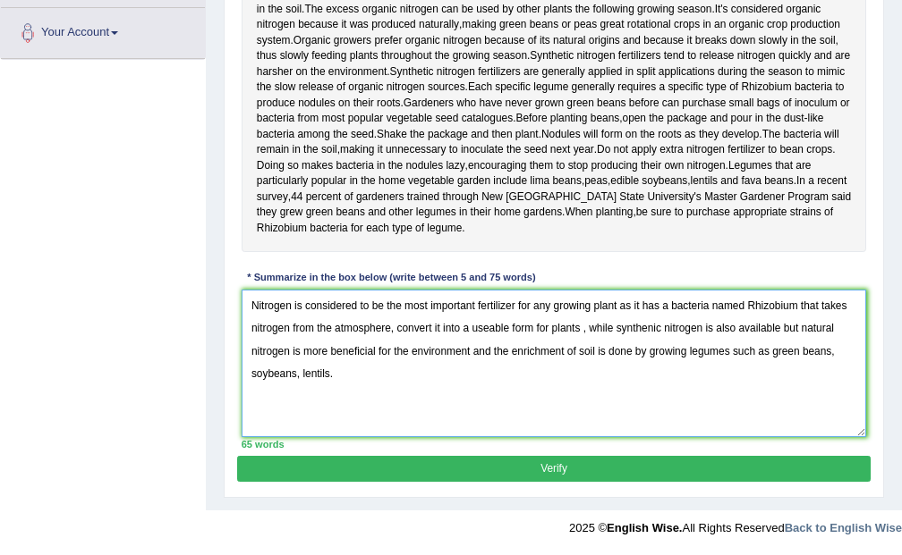
type textarea "Nitrogen is considered to be the most important fertilizer for any growing plan…"
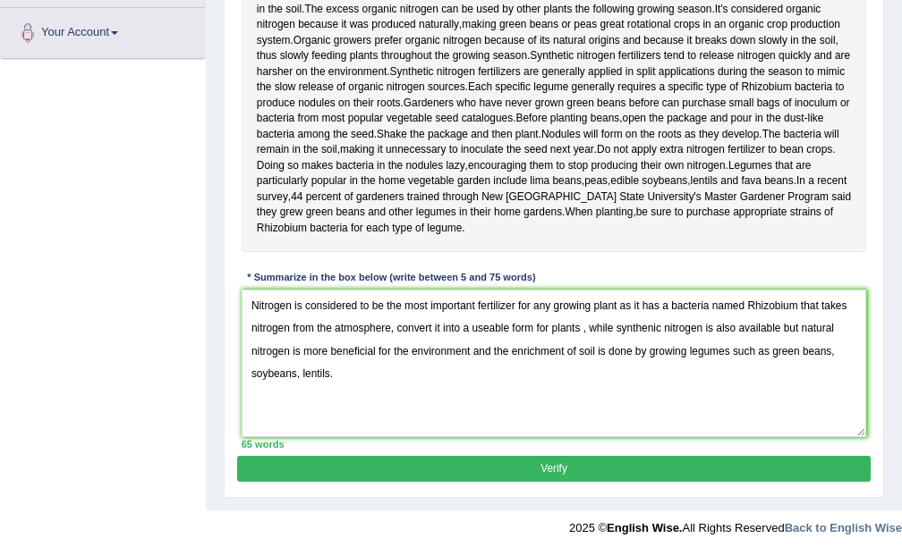
click at [497, 480] on button "Verify" at bounding box center [553, 469] width 632 height 26
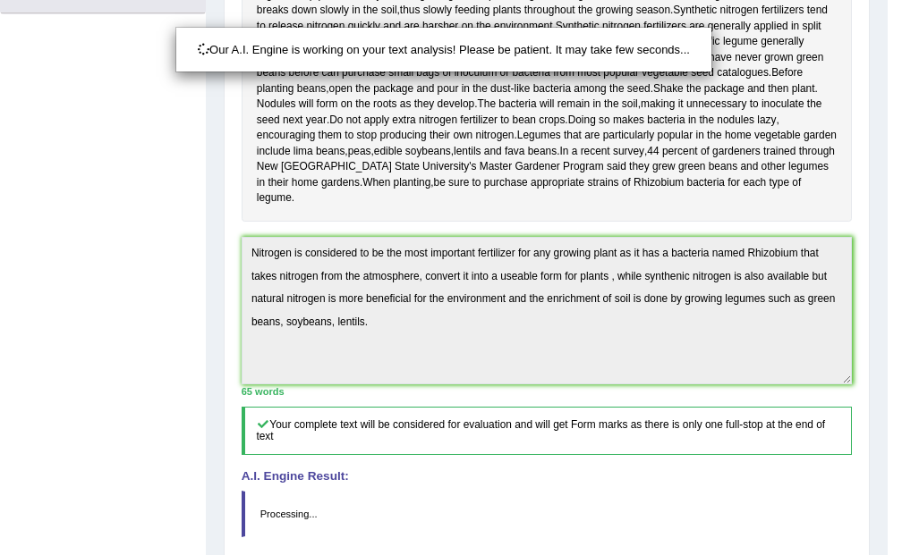
scroll to position [718, 0]
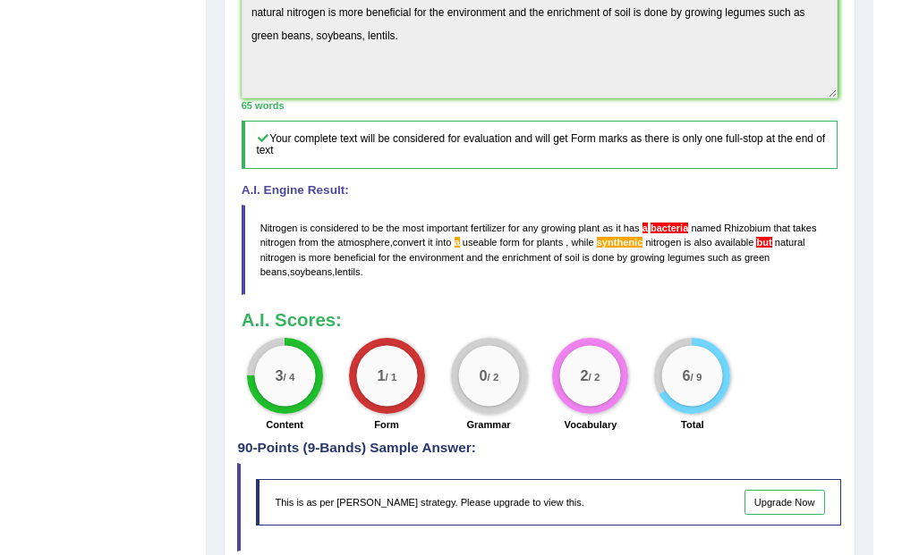
click at [746, 330] on h3 "A.I. Scores:" at bounding box center [540, 320] width 597 height 20
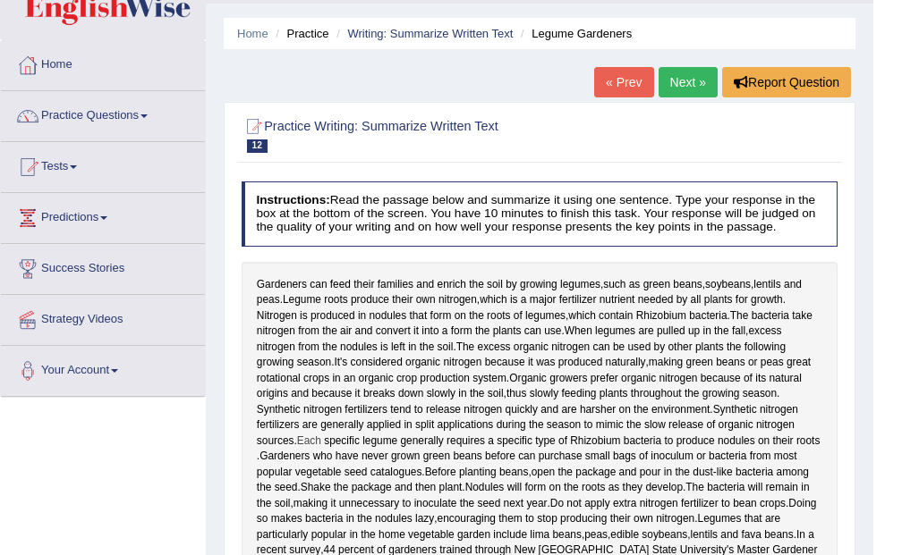
scroll to position [0, 0]
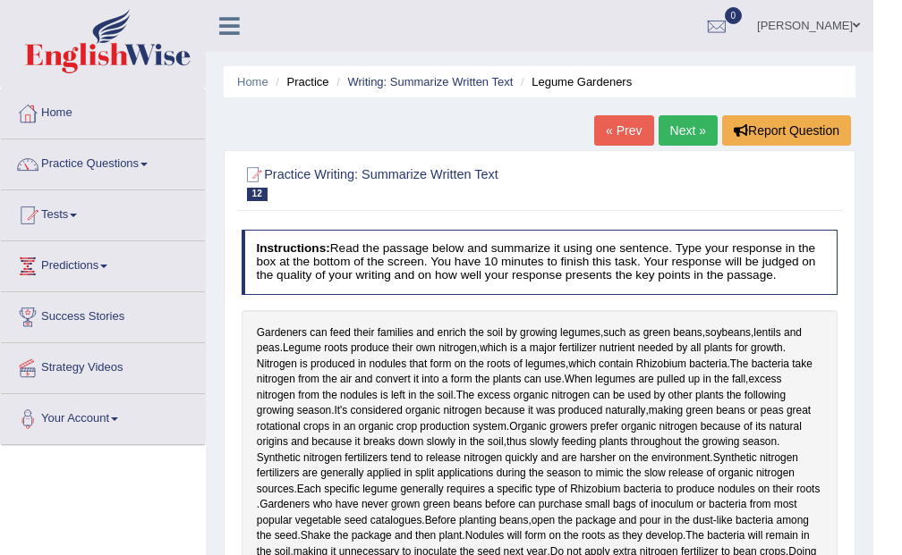
click at [671, 138] on link "Next »" at bounding box center [687, 130] width 59 height 30
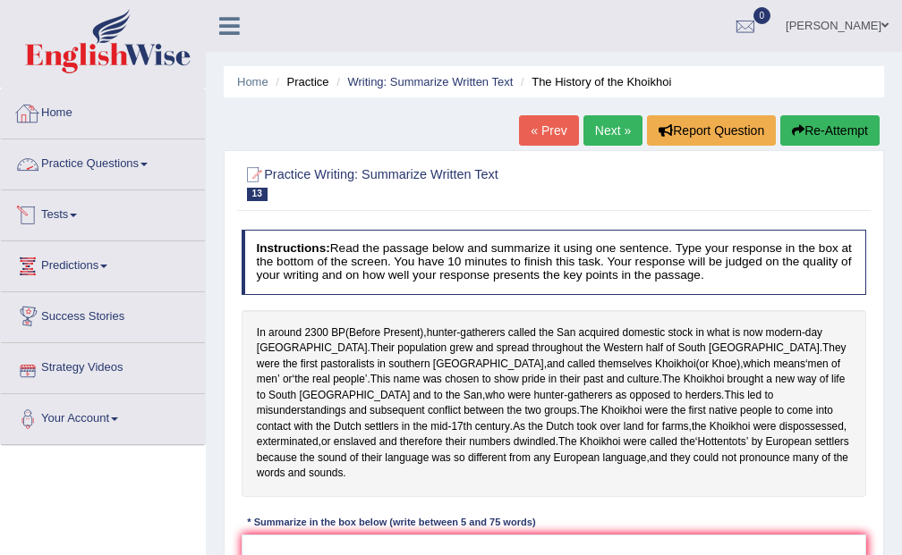
click at [142, 163] on link "Practice Questions" at bounding box center [103, 162] width 204 height 45
click at [98, 174] on link "Practice Questions" at bounding box center [103, 162] width 204 height 45
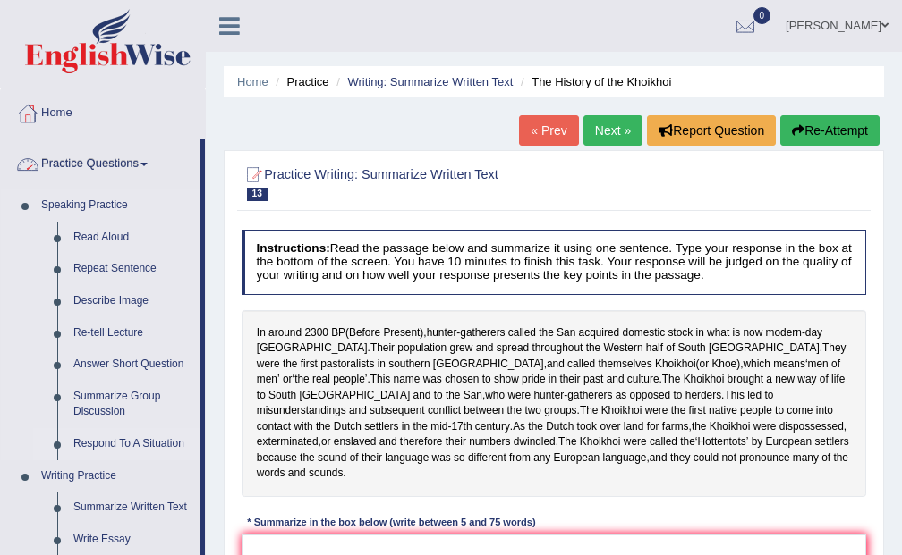
scroll to position [191, 0]
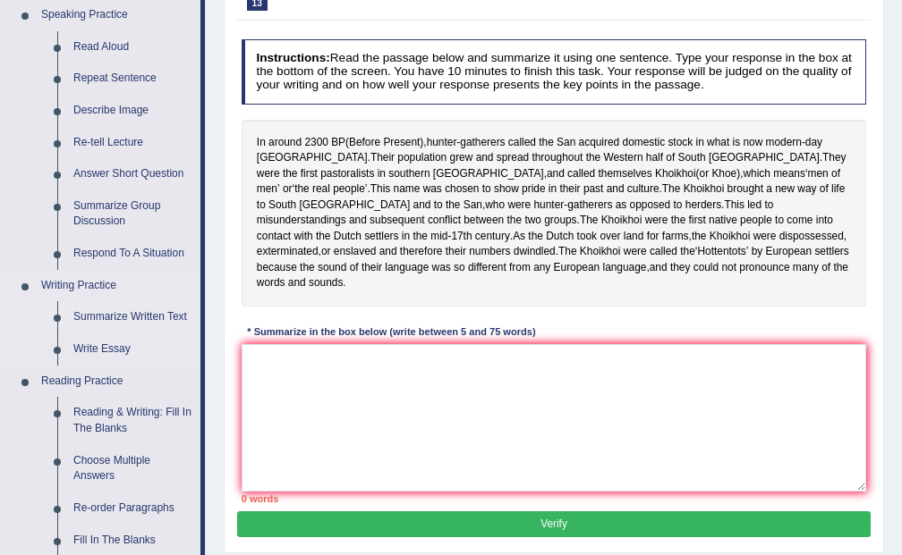
click at [146, 312] on link "Summarize Written Text" at bounding box center [132, 317] width 135 height 32
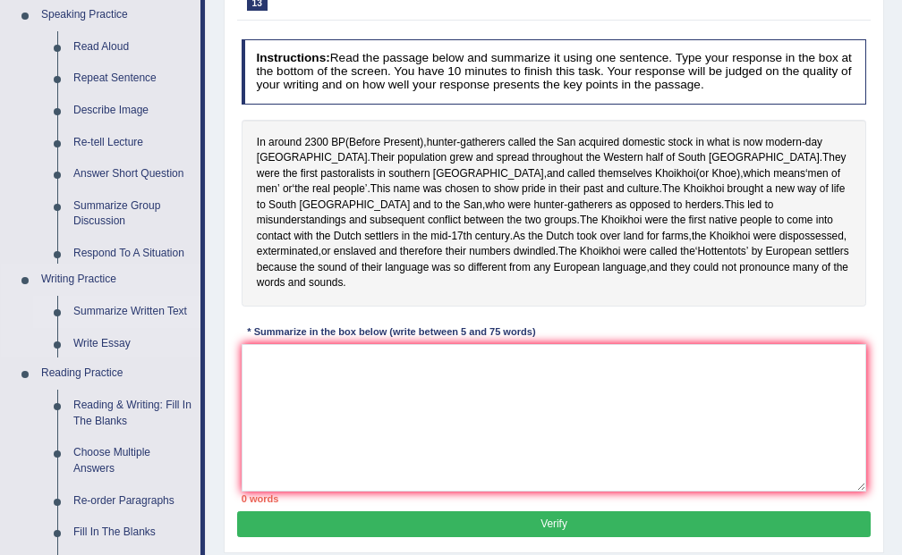
click at [146, 312] on link "Summarize Written Text" at bounding box center [132, 312] width 135 height 32
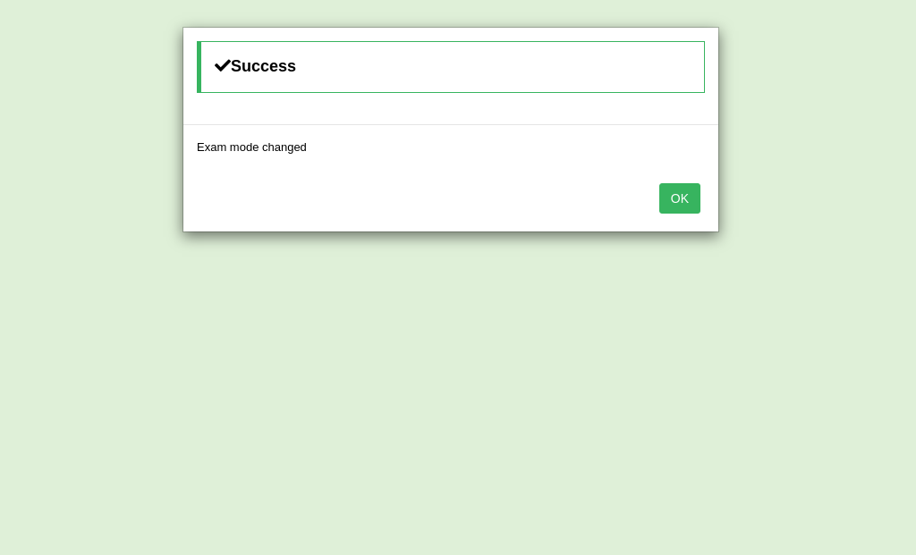
click at [685, 197] on button "OK" at bounding box center [679, 198] width 41 height 30
click at [664, 187] on button "OK" at bounding box center [679, 198] width 41 height 30
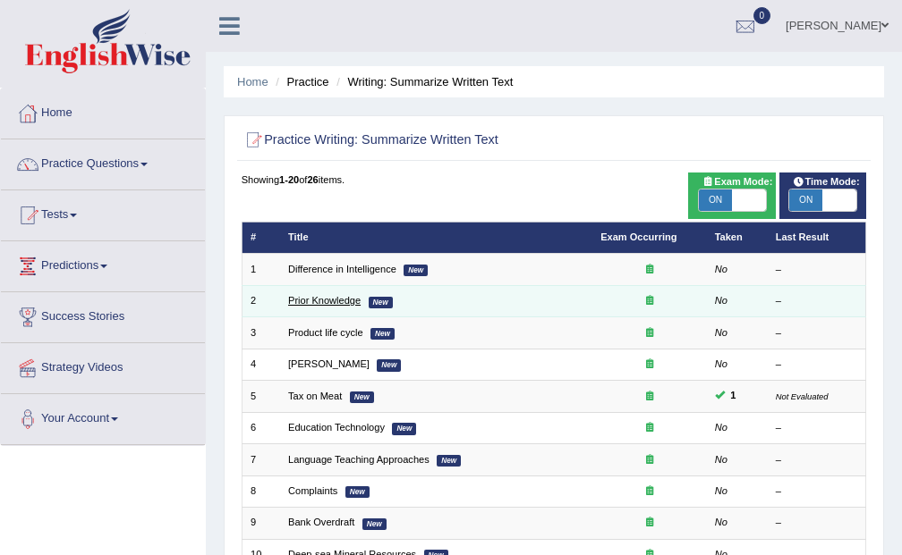
click at [311, 297] on link "Prior Knowledge" at bounding box center [324, 300] width 72 height 11
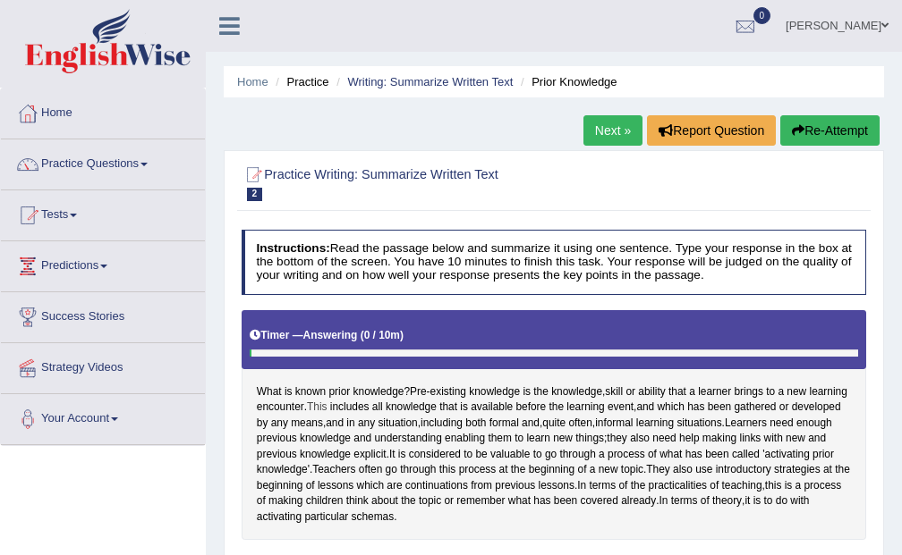
scroll to position [96, 0]
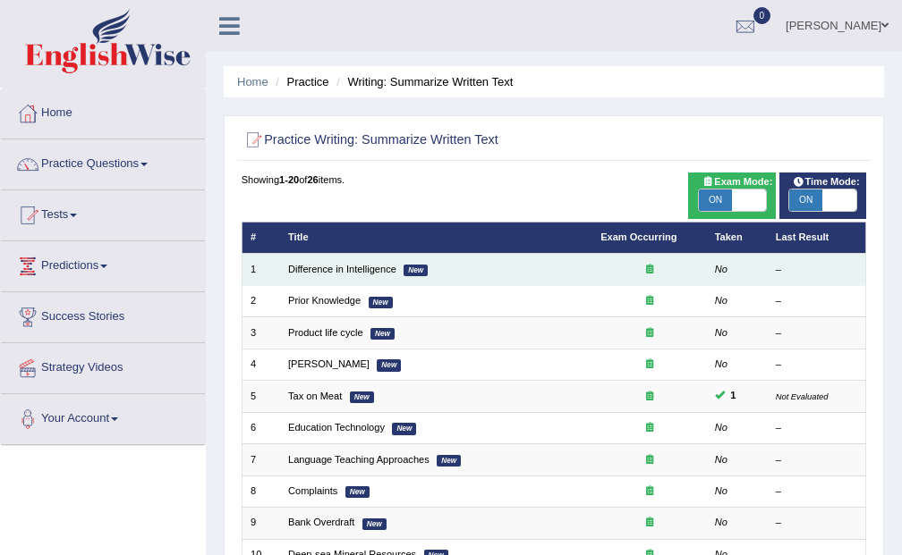
click at [343, 258] on td "Difference in Intelligence New" at bounding box center [436, 269] width 312 height 31
click at [347, 275] on td "Difference in Intelligence New" at bounding box center [436, 269] width 312 height 31
click at [360, 273] on link "Difference in Intelligence" at bounding box center [342, 269] width 108 height 11
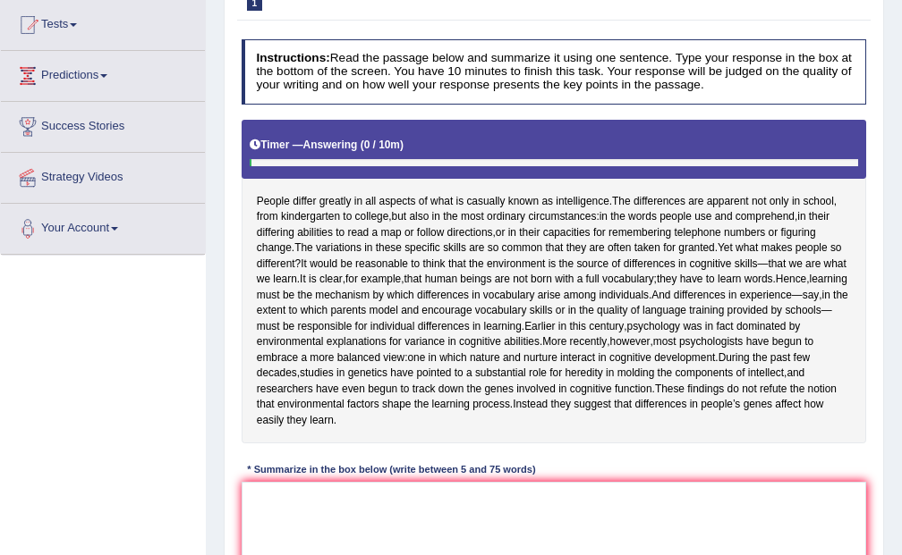
click at [309, 528] on div "Instructions: Read the passage below and summarize it using one sentence. Type …" at bounding box center [553, 340] width 632 height 616
click at [305, 540] on textarea at bounding box center [554, 556] width 625 height 148
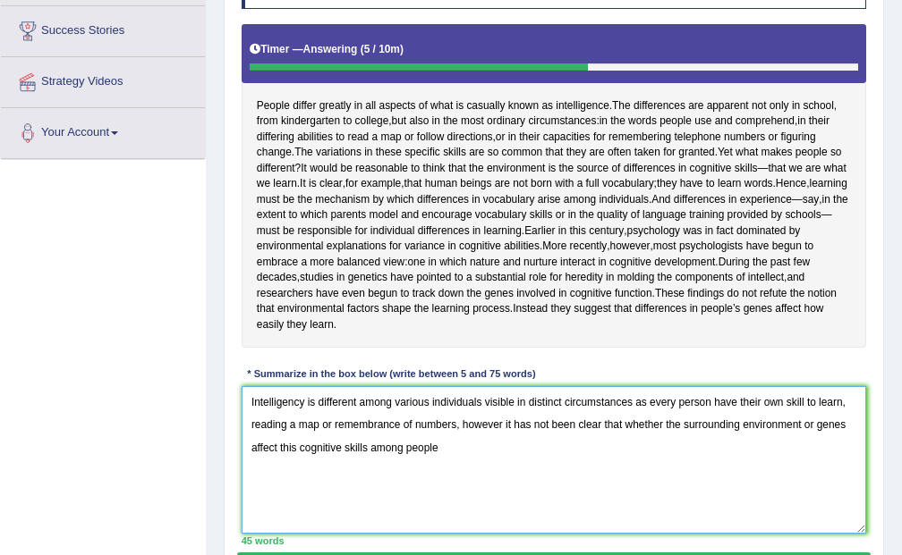
click at [802, 472] on textarea "Intelligency is different among various individuals visible in distinct circums…" at bounding box center [554, 460] width 625 height 148
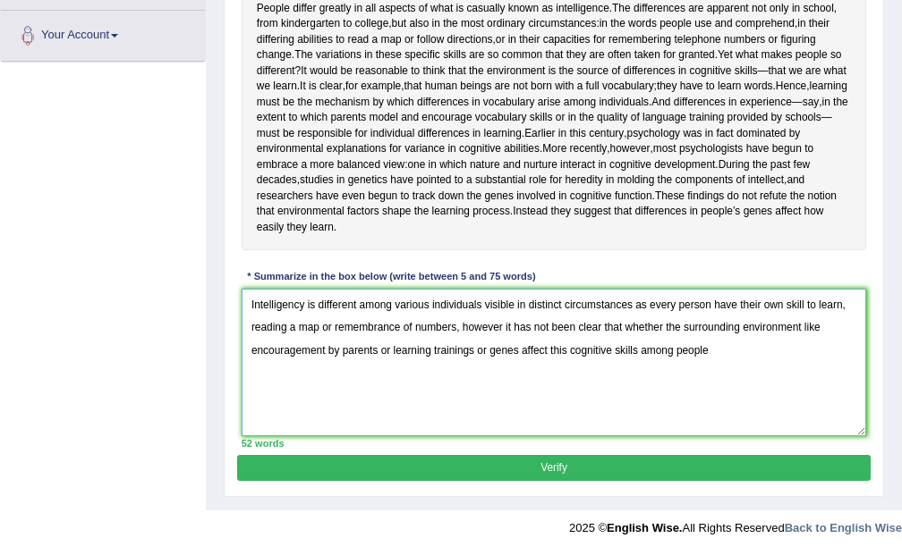
click at [519, 348] on textarea "Intelligency is different among various individuals visible in distinct circums…" at bounding box center [554, 363] width 625 height 148
click at [492, 353] on textarea "Intelligency is different among various individuals visible in distinct circums…" at bounding box center [554, 363] width 625 height 148
click at [388, 346] on textarea "Intelligency is different among various individuals visible in distinct circums…" at bounding box center [554, 363] width 625 height 148
click at [471, 354] on textarea "Intelligency is different among various individuals visible in distinct circums…" at bounding box center [554, 363] width 625 height 148
click at [475, 343] on textarea "Intelligency is different among various individuals visible in distinct circums…" at bounding box center [554, 363] width 625 height 148
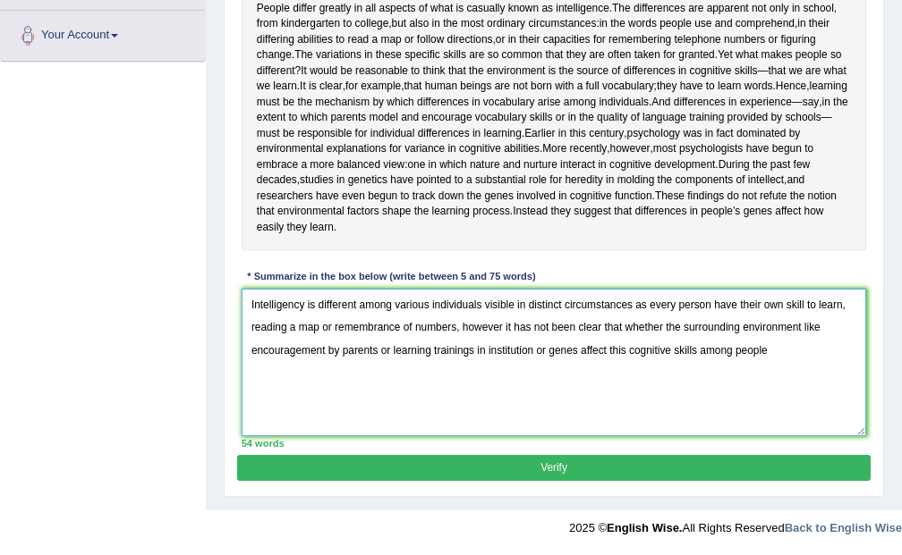
click at [548, 348] on textarea "Intelligency is different among various individuals visible in distinct circums…" at bounding box center [554, 363] width 625 height 148
click at [661, 326] on textarea "Intelligency is different among various individuals visible in distinct circums…" at bounding box center [554, 363] width 625 height 148
click at [543, 348] on textarea "Intelligency is different among various individuals visible in distinct circums…" at bounding box center [554, 363] width 625 height 148
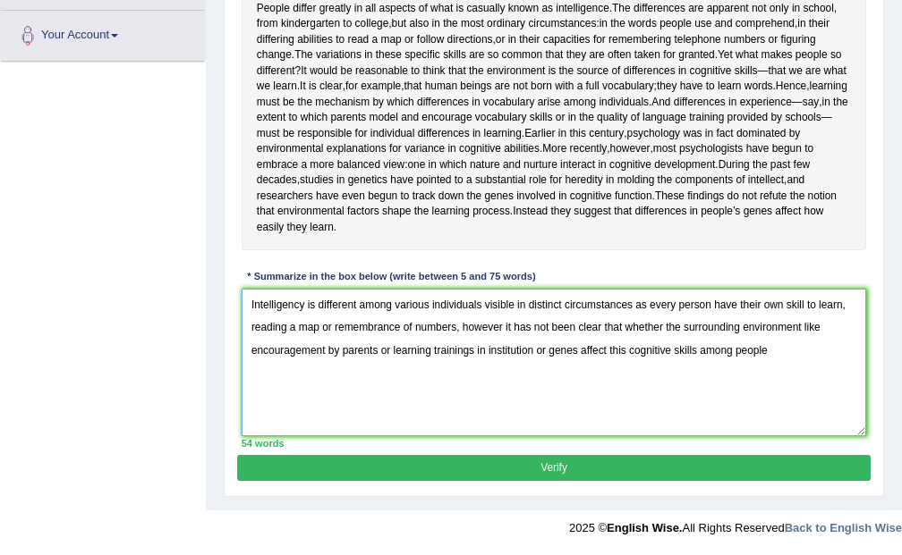
click at [612, 347] on textarea "Intelligency is different among various individuals visible in distinct circums…" at bounding box center [554, 363] width 625 height 148
click at [778, 356] on textarea "Intelligency is different among various individuals visible in distinct circums…" at bounding box center [554, 363] width 625 height 148
click at [606, 324] on textarea "Intelligency is different among various individuals visible in distinct circums…" at bounding box center [554, 363] width 625 height 148
click at [809, 353] on textarea "Intelligency is different among various individuals visible in distinct circums…" at bounding box center [554, 363] width 625 height 148
type textarea "Intelligency is different among various individuals visible in distinct circums…"
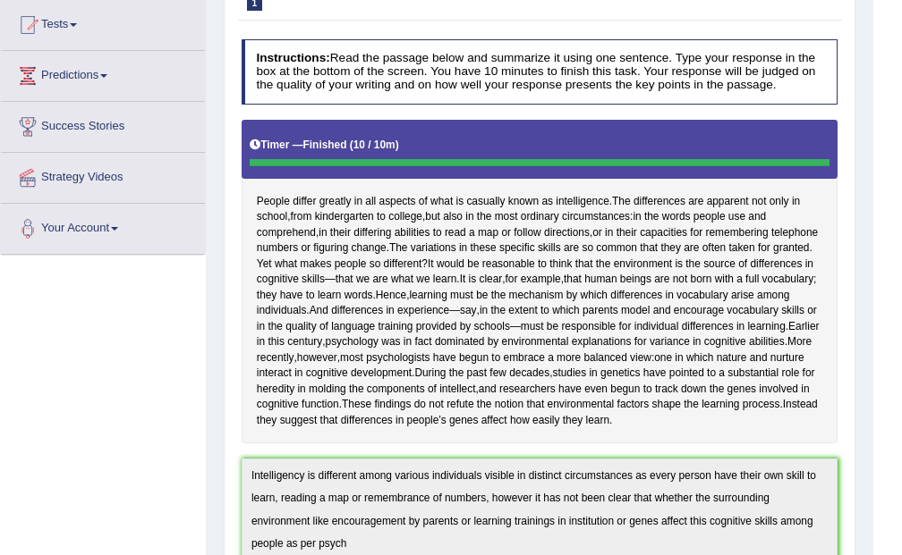
scroll to position [0, 0]
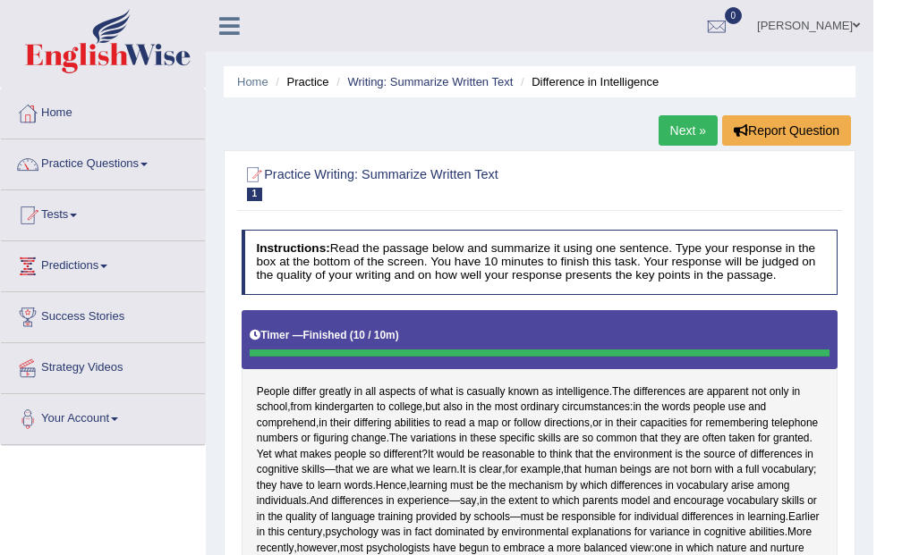
click at [673, 136] on link "Next »" at bounding box center [687, 130] width 59 height 30
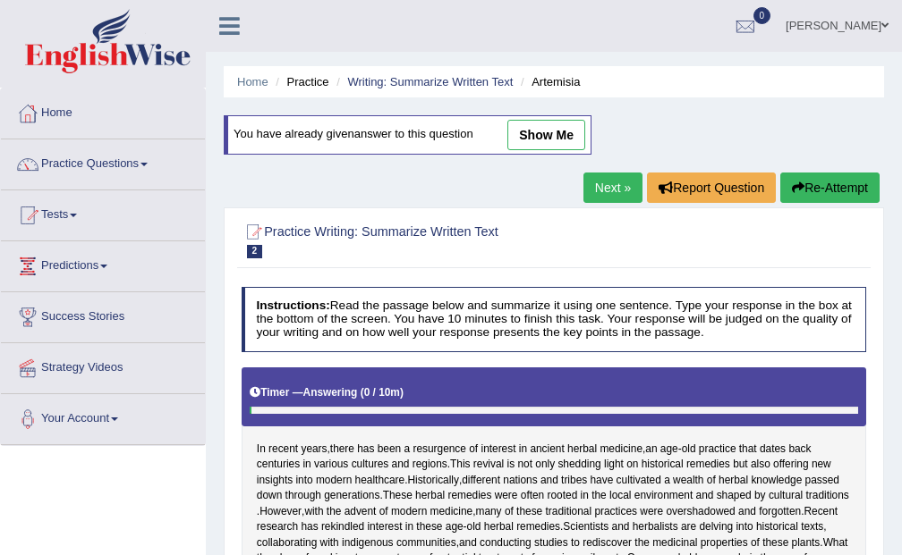
click at [600, 179] on link "Next »" at bounding box center [612, 188] width 59 height 30
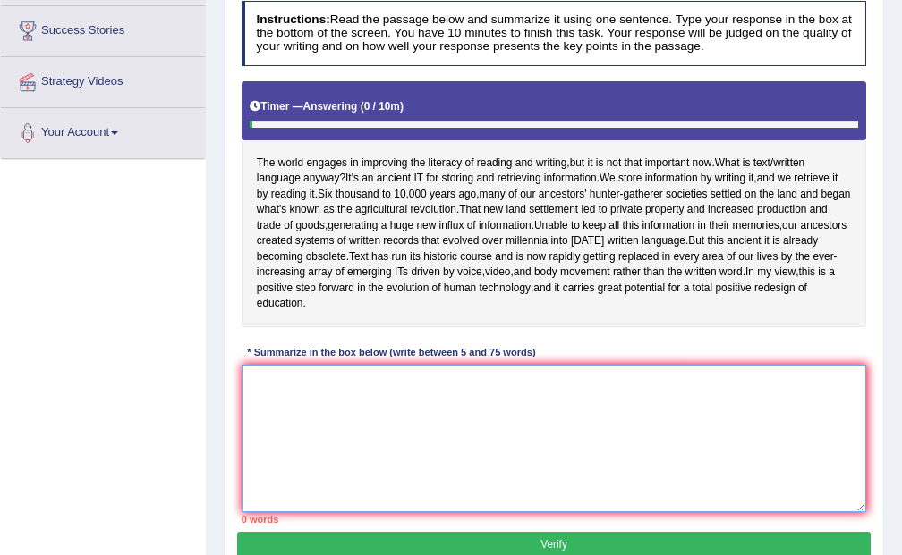
click at [548, 420] on textarea at bounding box center [554, 439] width 625 height 148
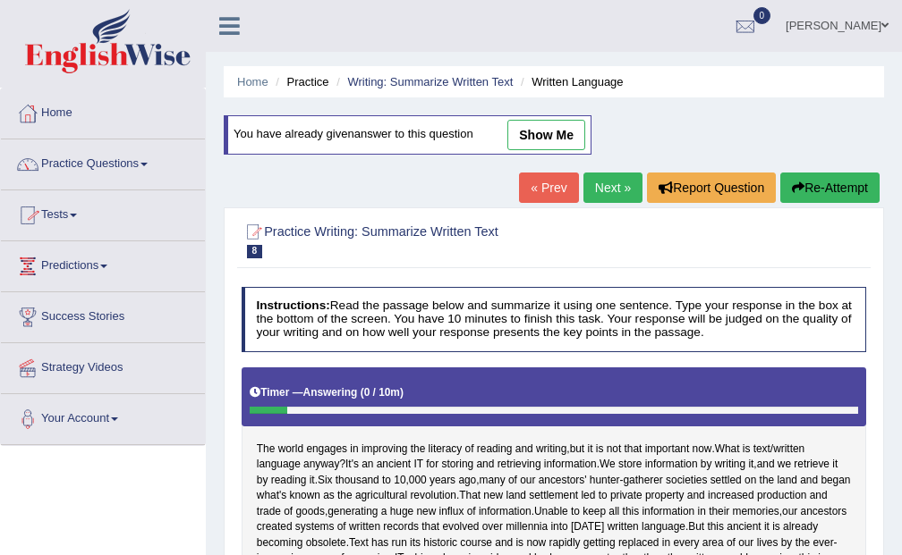
click at [547, 186] on link "« Prev" at bounding box center [548, 188] width 59 height 30
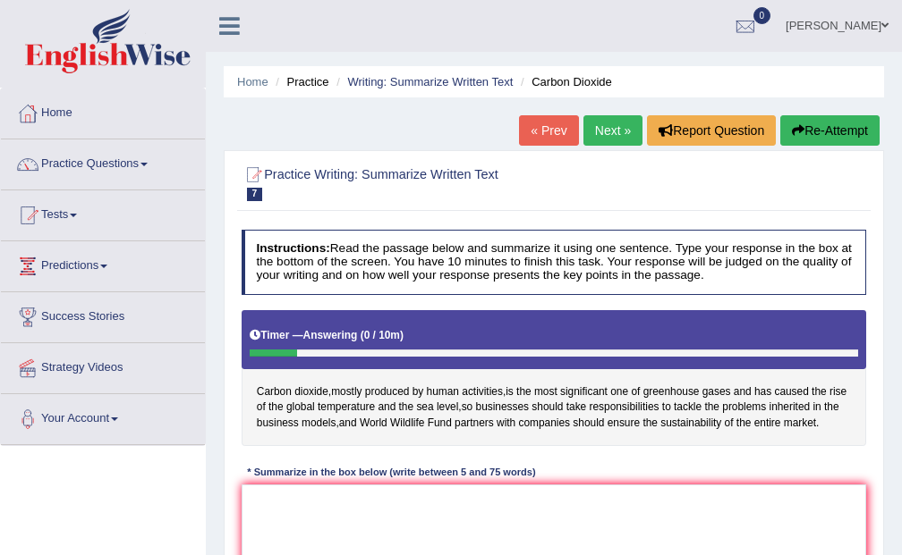
click at [606, 144] on link "Next »" at bounding box center [612, 130] width 59 height 30
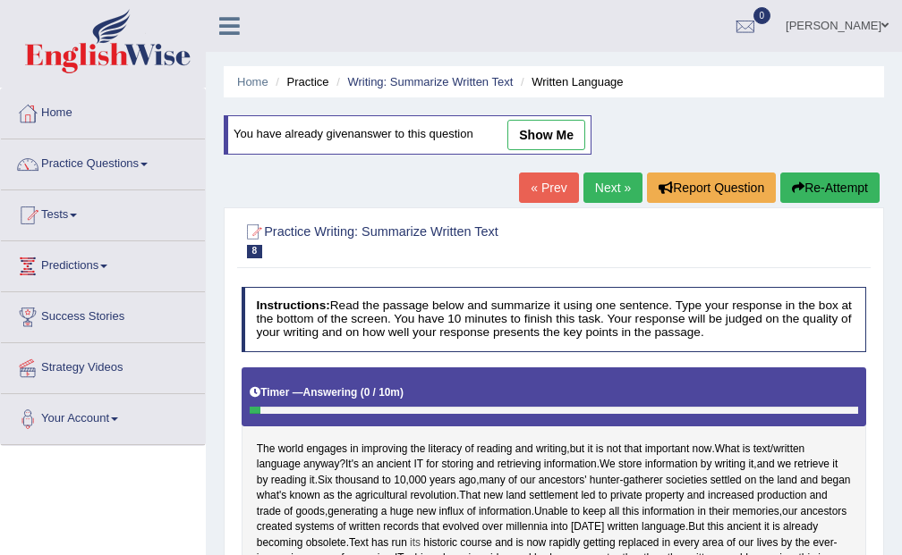
scroll to position [191, 0]
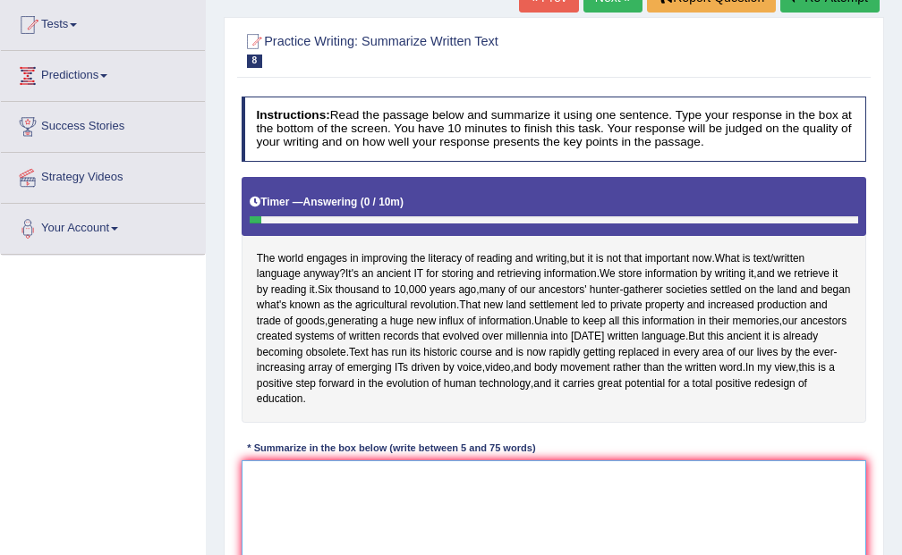
click at [686, 512] on textarea at bounding box center [554, 535] width 625 height 148
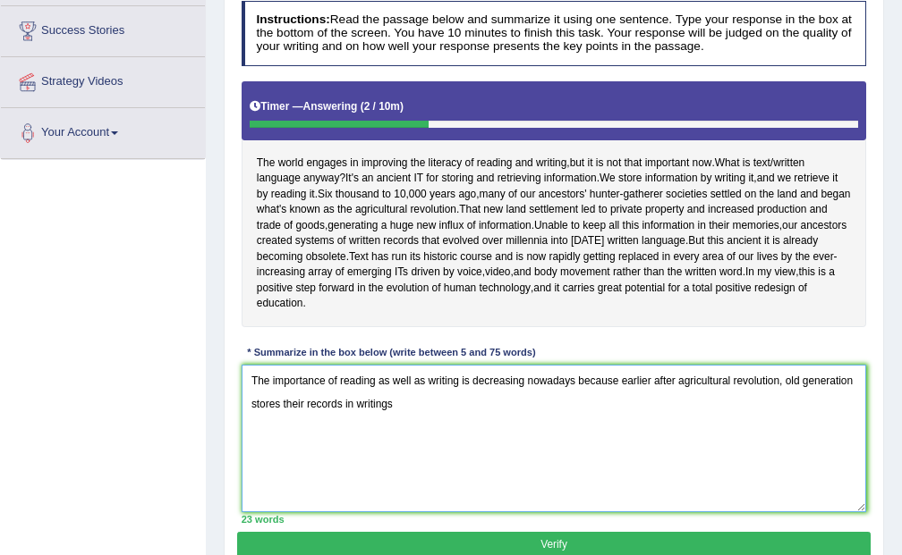
click at [777, 392] on textarea "The importance of reading as well as writing is decreasing nowadays because ear…" at bounding box center [554, 439] width 625 height 148
click at [298, 421] on textarea "The importance of reading as well as writing is decreasing nowadays because ear…" at bounding box center [554, 439] width 625 height 148
click at [301, 421] on textarea "The importance of reading as well as writing is decreasing nowadays because ear…" at bounding box center [554, 439] width 625 height 148
click at [667, 417] on textarea "The importance of reading as well as writing is decreasing nowadays because ear…" at bounding box center [554, 439] width 625 height 148
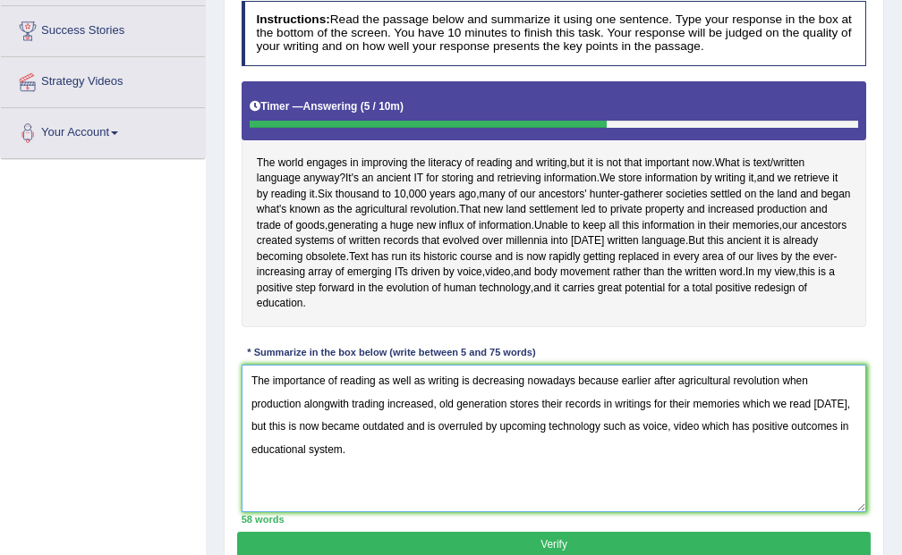
click at [249, 470] on textarea "The importance of reading as well as writing is decreasing nowadays because ear…" at bounding box center [554, 439] width 625 height 148
click at [576, 394] on textarea "The importance of reading as well as writing is decreasing nowadays because ear…" at bounding box center [554, 439] width 625 height 148
click at [785, 390] on textarea "The importance of reading as well as writing is decreasing nowadays, because ea…" at bounding box center [554, 439] width 625 height 148
click at [566, 414] on textarea "The importance of reading as well as writing is decreasing nowadays, because ea…" at bounding box center [554, 439] width 625 height 148
click at [259, 435] on textarea "The importance of reading as well as writing is decreasing nowadays, because ea…" at bounding box center [554, 439] width 625 height 148
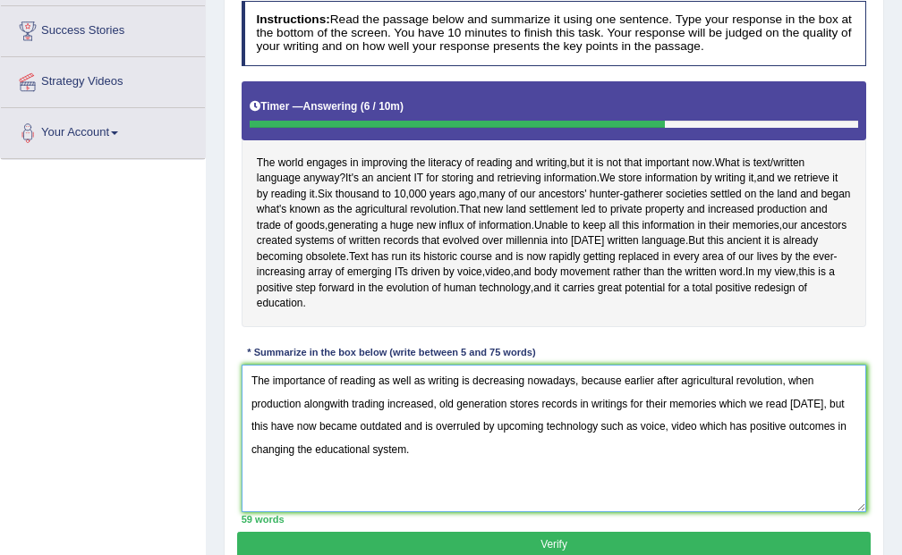
click at [678, 440] on textarea "The importance of reading as well as writing is decreasing nowadays, because ea…" at bounding box center [554, 439] width 625 height 148
click at [330, 465] on textarea "The importance of reading as well as writing is decreasing nowadays, because ea…" at bounding box center [554, 439] width 625 height 148
click at [336, 467] on textarea "The importance of reading as well as writing is decreasing nowadays, because ea…" at bounding box center [554, 439] width 625 height 148
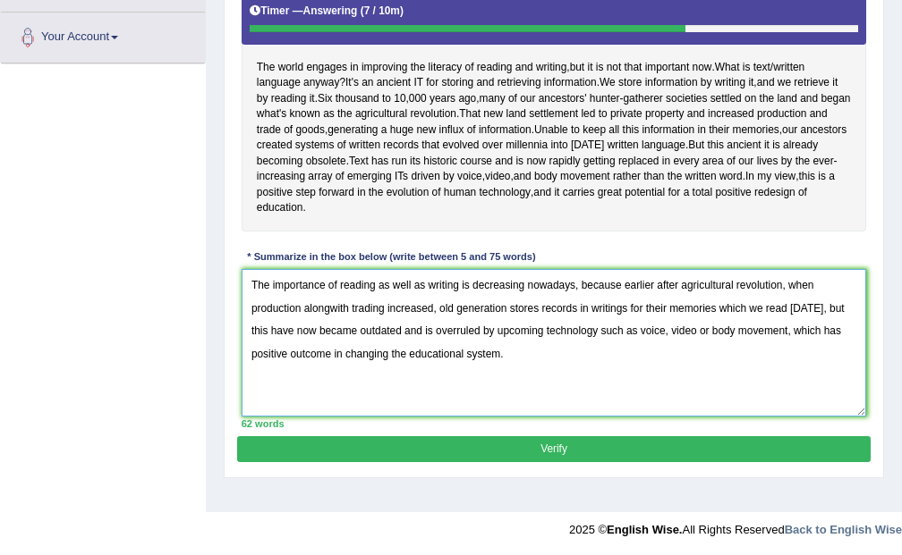
type textarea "The importance of reading as well as writing is decreasing nowadays, because ea…"
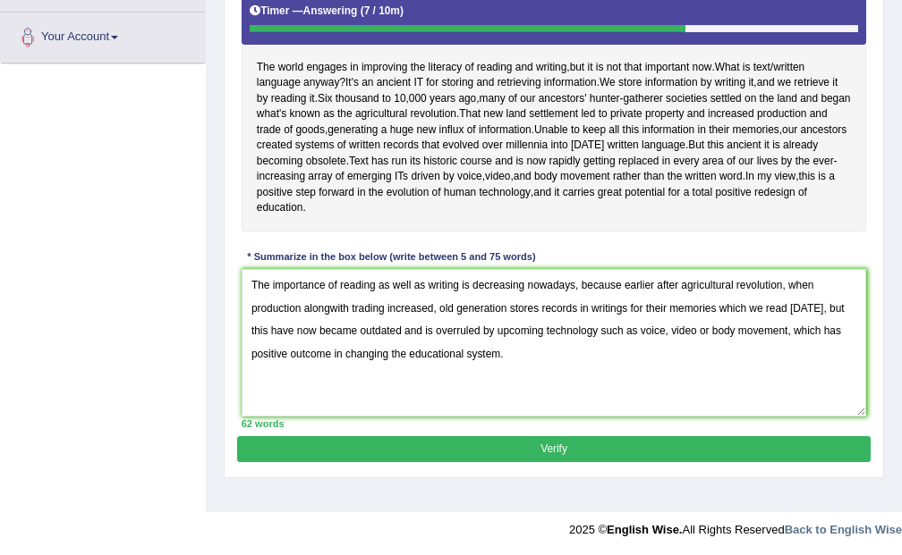
click at [564, 462] on button "Verify" at bounding box center [553, 449] width 632 height 26
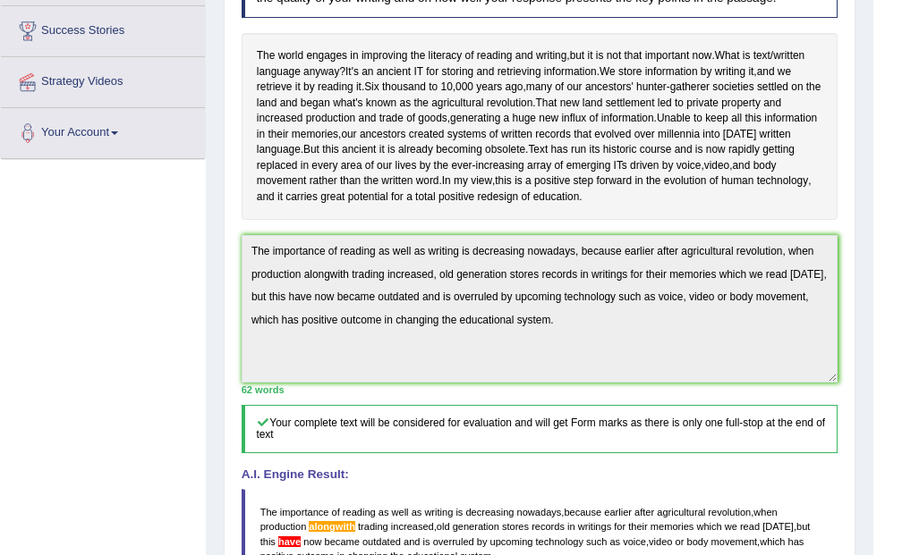
scroll to position [0, 0]
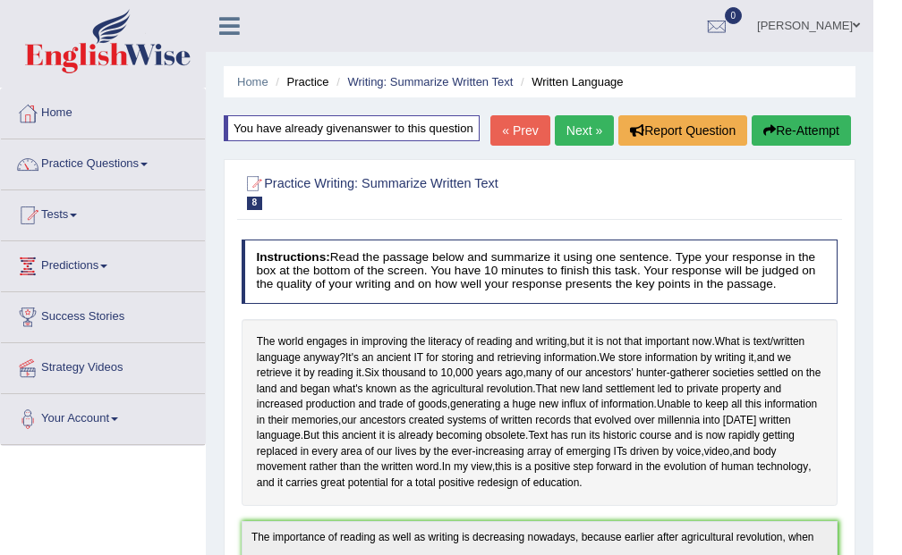
click at [572, 146] on link "Next »" at bounding box center [584, 130] width 59 height 30
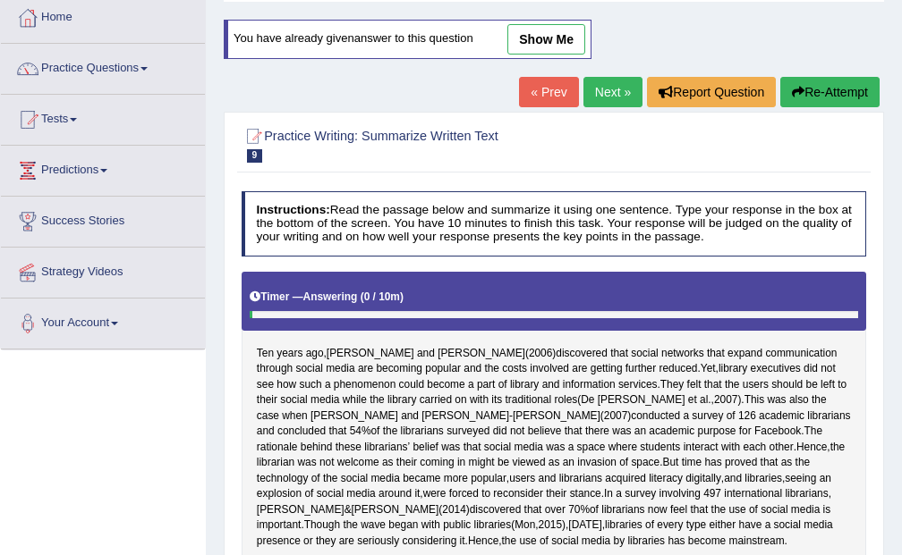
click at [603, 81] on link "Next »" at bounding box center [612, 92] width 59 height 30
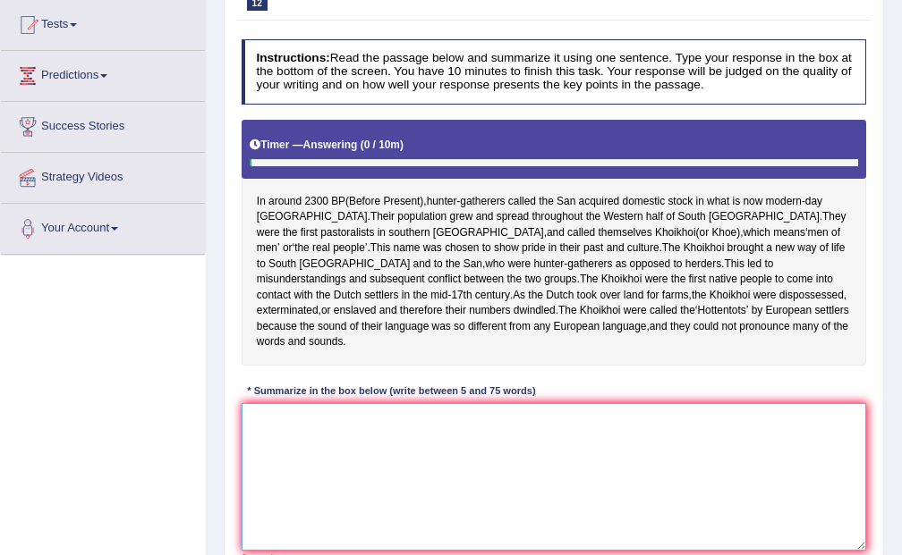
click at [601, 427] on textarea at bounding box center [554, 477] width 625 height 148
click at [460, 475] on textarea at bounding box center [554, 477] width 625 height 148
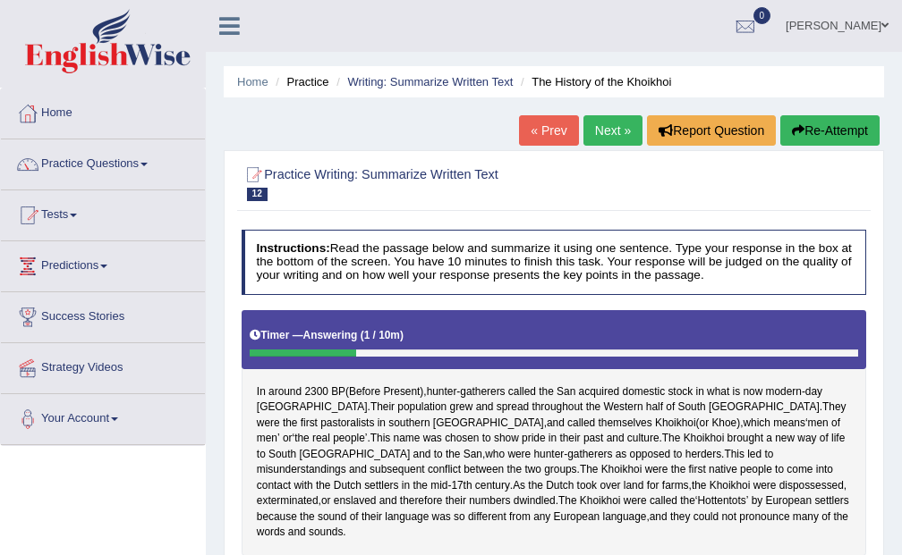
scroll to position [96, 0]
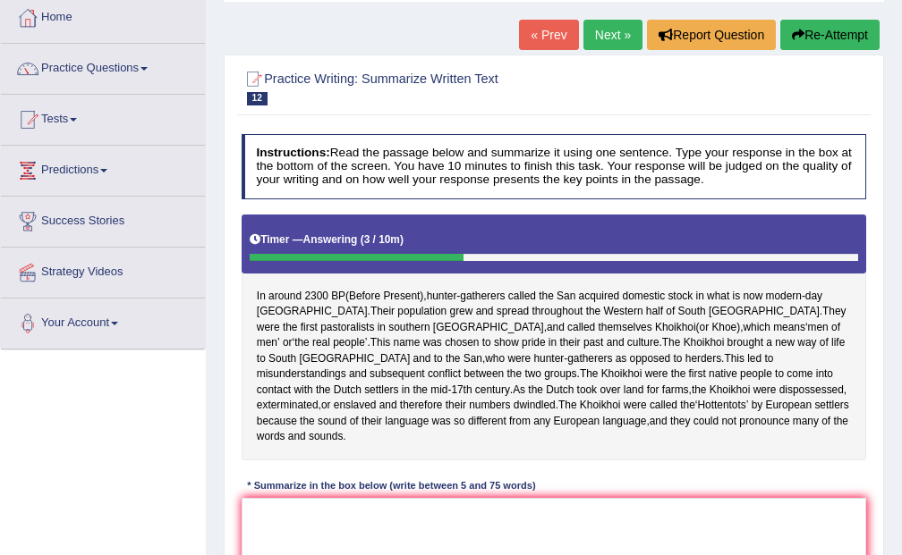
click at [594, 28] on link "Next »" at bounding box center [612, 35] width 59 height 30
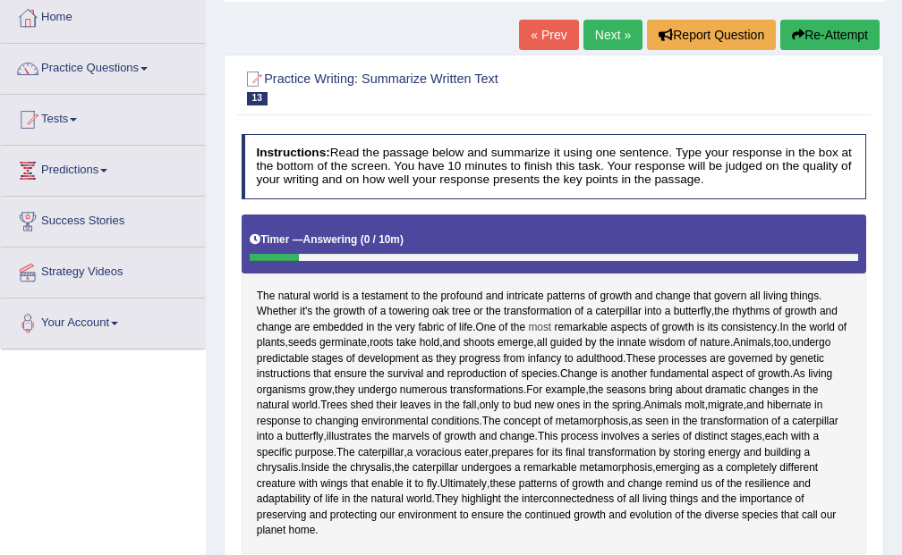
scroll to position [191, 0]
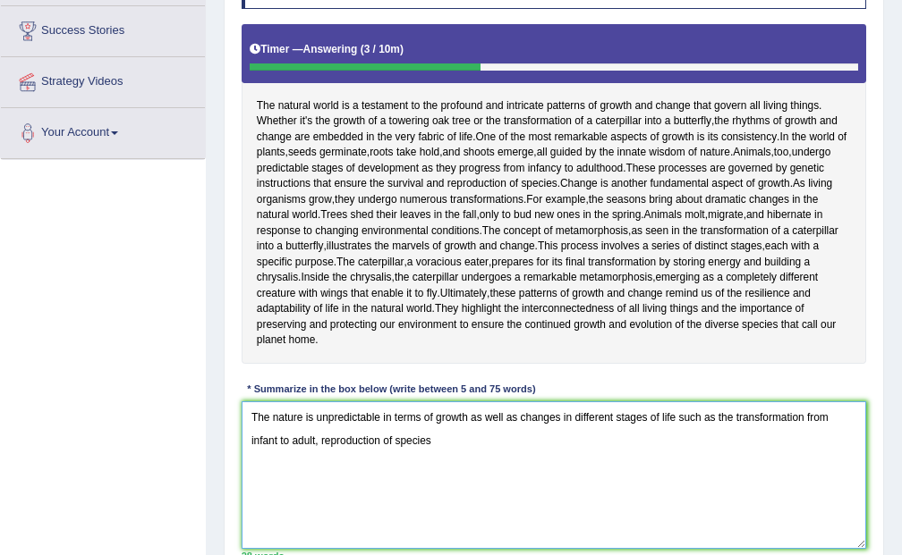
click at [321, 442] on textarea "The nature is unpredictable in terms of growth as well as changes in different …" at bounding box center [554, 476] width 625 height 148
click at [453, 448] on textarea "The nature is unpredictable in terms of growth as well as changes in different …" at bounding box center [554, 476] width 625 height 148
click at [313, 437] on textarea "The nature is unpredictable in terms of growth as well as changes in different …" at bounding box center [554, 476] width 625 height 148
click at [678, 435] on textarea "The nature is unpredictable in terms of growth as well as changes in different …" at bounding box center [554, 476] width 625 height 148
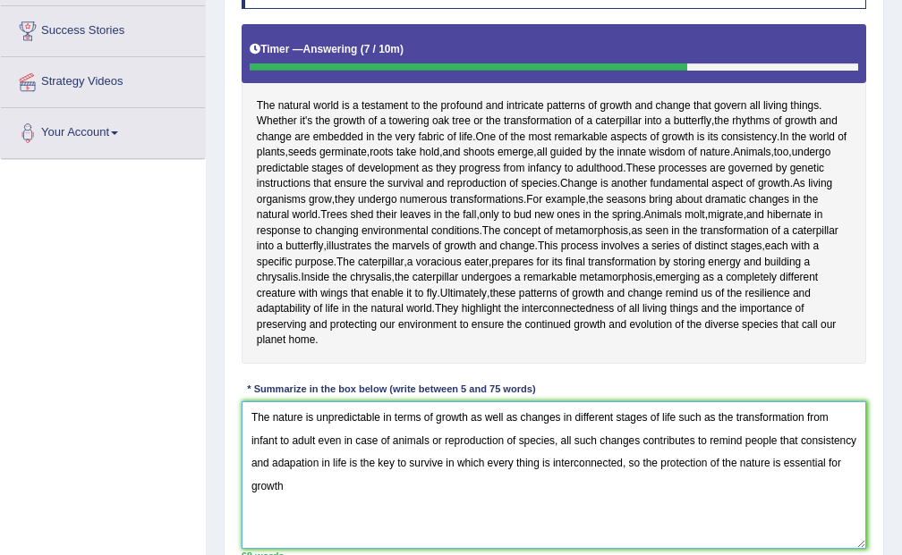
click at [309, 481] on textarea "The nature is unpredictable in terms of growth as well as changes in different …" at bounding box center [554, 476] width 625 height 148
click at [468, 500] on textarea "The nature is unpredictable in terms of growth as well as changes in different …" at bounding box center [554, 476] width 625 height 148
click at [693, 442] on textarea "The nature is unpredictable in terms of growth as well as changes in different …" at bounding box center [554, 476] width 625 height 148
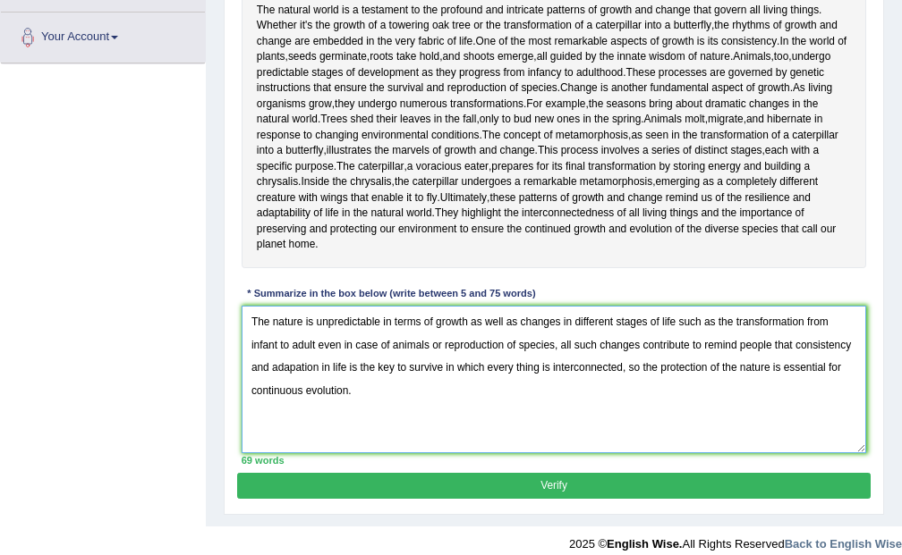
type textarea "The nature is unpredictable in terms of growth as well as changes in different …"
click at [553, 490] on button "Verify" at bounding box center [553, 486] width 632 height 26
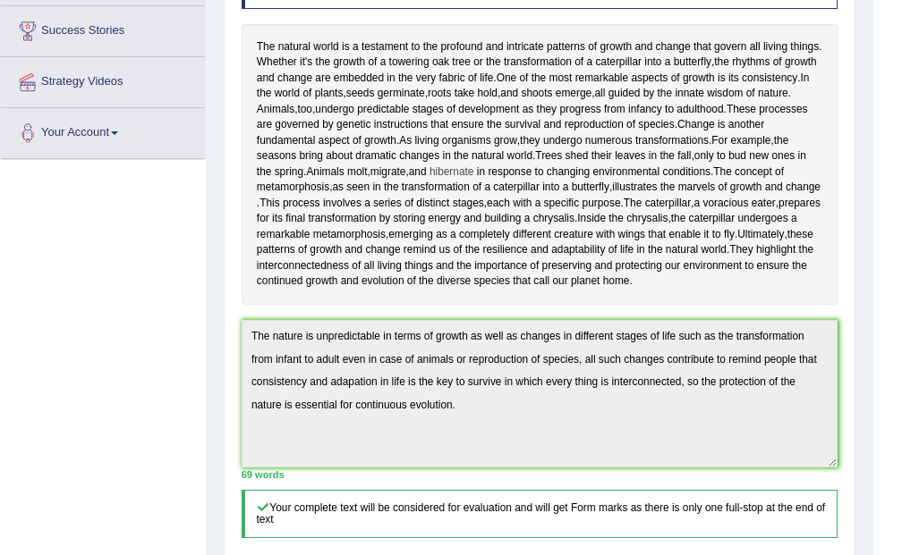
scroll to position [0, 0]
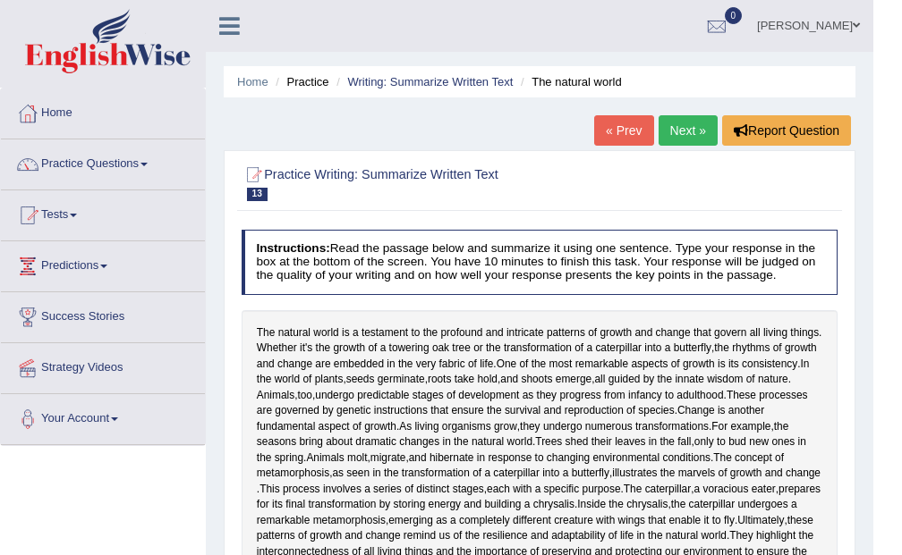
click at [677, 133] on link "Next »" at bounding box center [687, 130] width 59 height 30
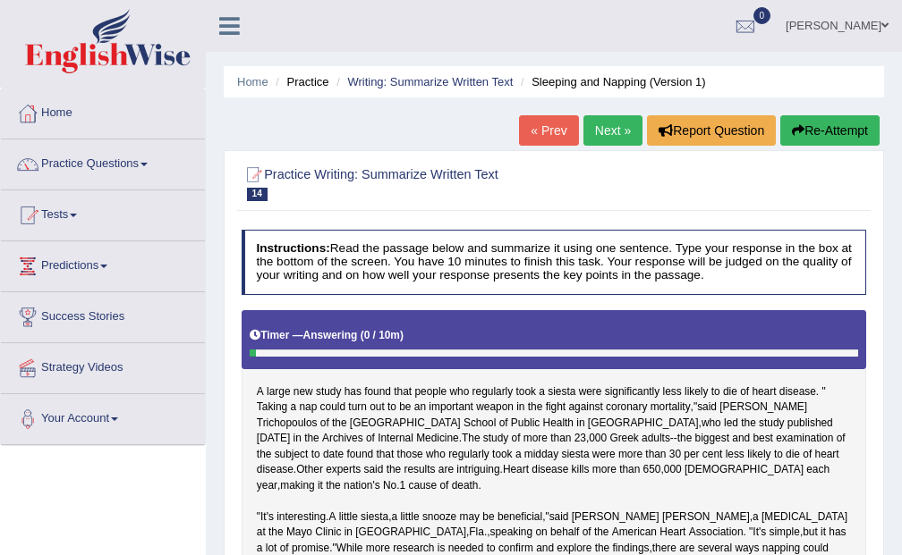
click at [608, 116] on link "Next »" at bounding box center [612, 130] width 59 height 30
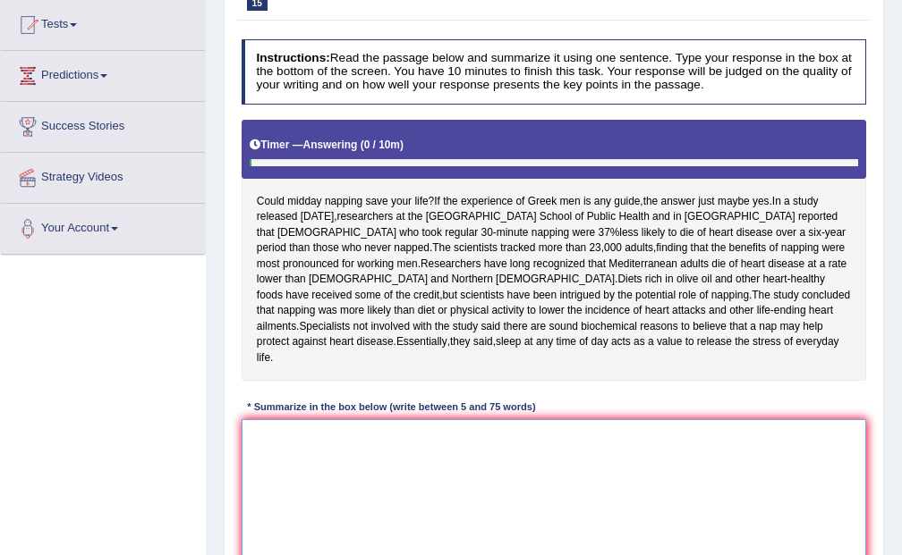
scroll to position [191, 0]
click at [375, 524] on textarea at bounding box center [554, 493] width 625 height 148
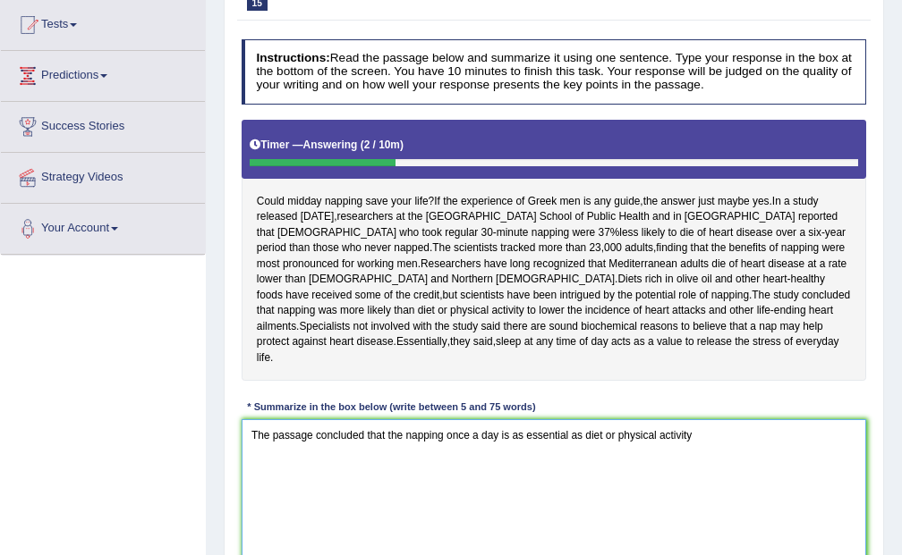
click at [443, 453] on textarea "The passage concluded that the napping once a day is as essential as diet or ph…" at bounding box center [554, 493] width 625 height 148
click at [422, 453] on textarea "The passage concluded that the nap once a day is as essential as diet or physic…" at bounding box center [554, 493] width 625 height 148
click at [399, 448] on textarea "The passage concluded that the nap once a day is as essential as diet or physic…" at bounding box center [554, 493] width 625 height 148
click at [404, 449] on textarea "The passage concluded that the nap once a day is as essential as diet or physic…" at bounding box center [554, 493] width 625 height 148
click at [713, 441] on textarea "The passage concluded that napping once a day is as essential as diet or physic…" at bounding box center [554, 493] width 625 height 148
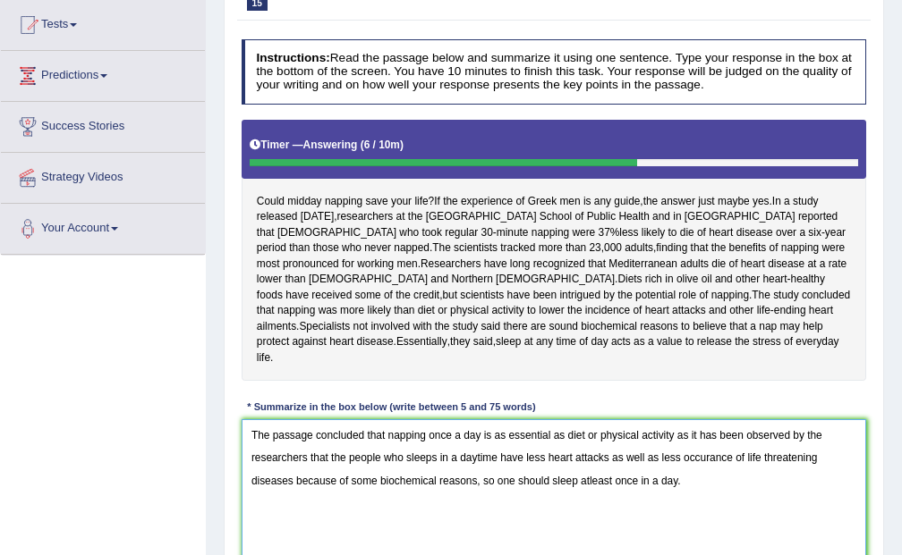
scroll to position [286, 0]
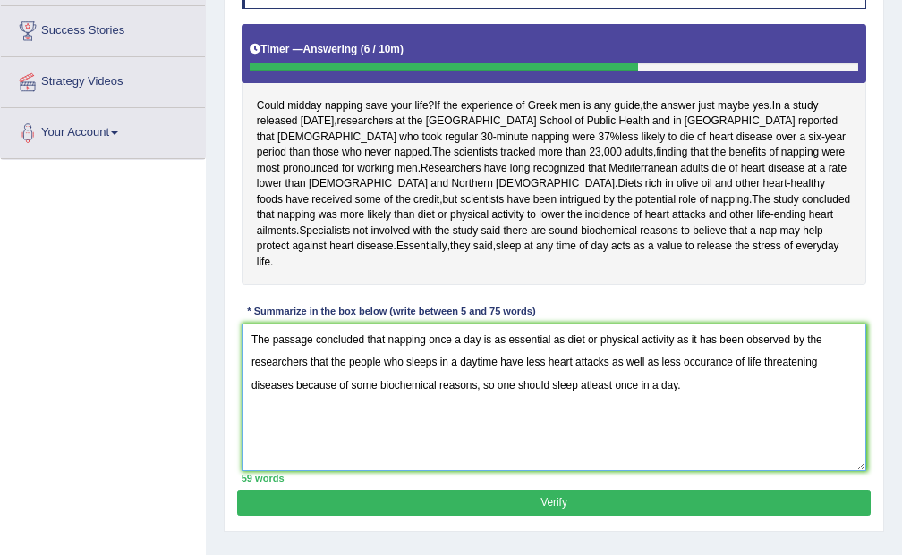
type textarea "The passage concluded that napping once a day is as essential as diet or physic…"
click at [557, 516] on button "Verify" at bounding box center [553, 503] width 632 height 26
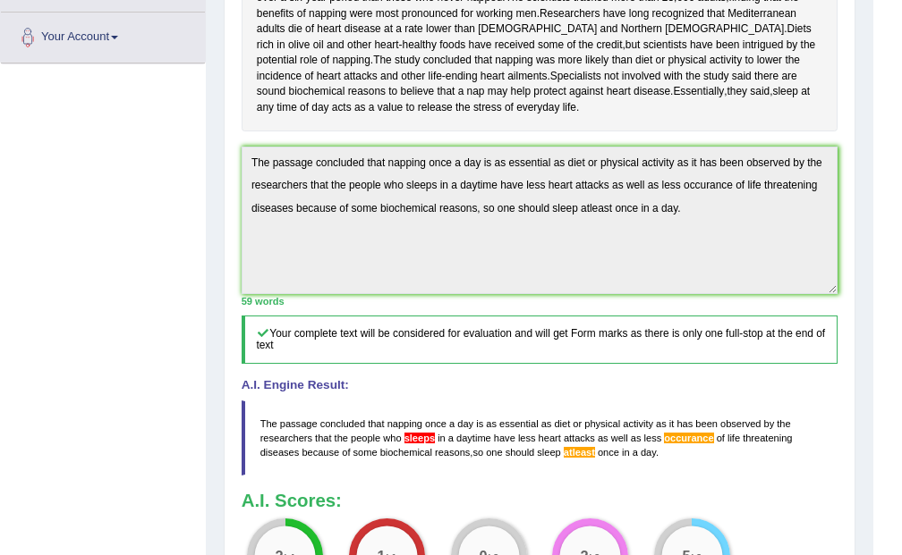
scroll to position [477, 0]
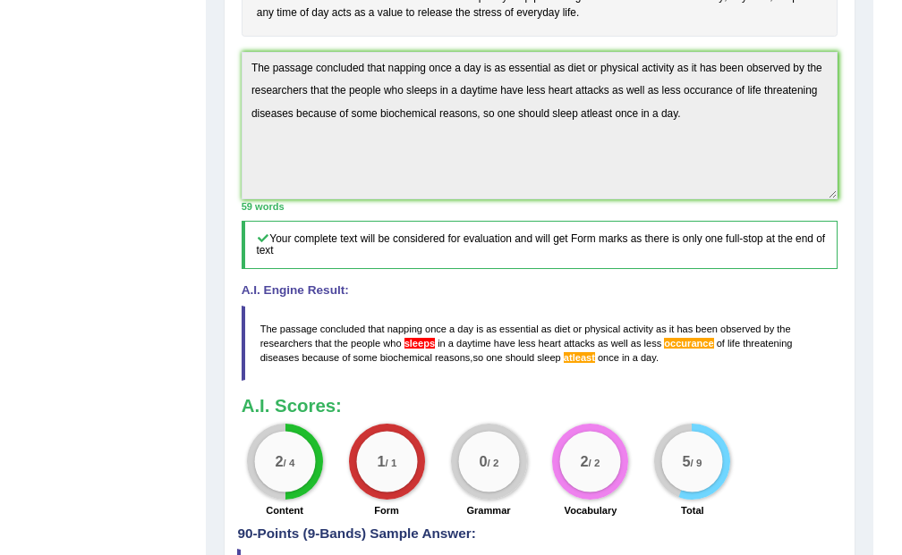
click at [792, 453] on div "A.I. Scores: 2 / 4 Content 1 / 1 Form 0 / 2 Grammar 2 / 2 Vocabulary 5 / 9 Total" at bounding box center [540, 459] width 597 height 126
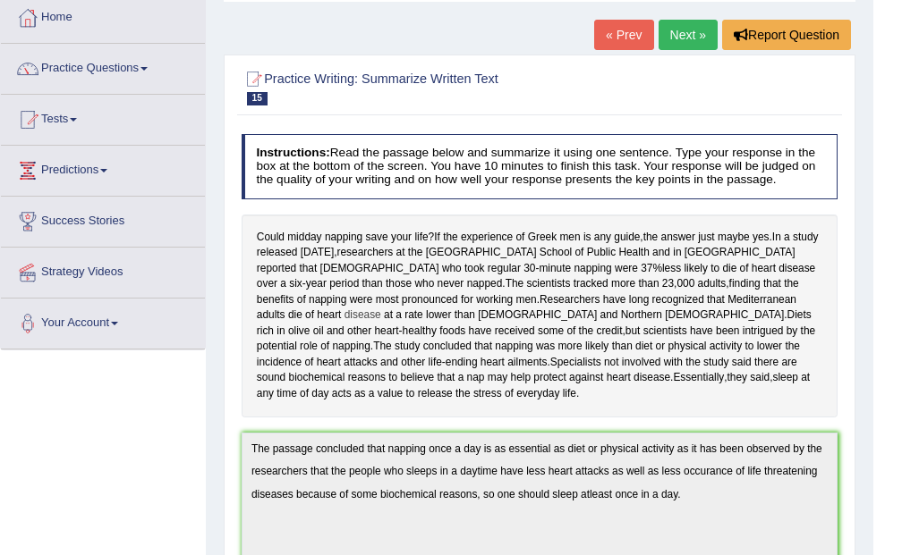
scroll to position [0, 0]
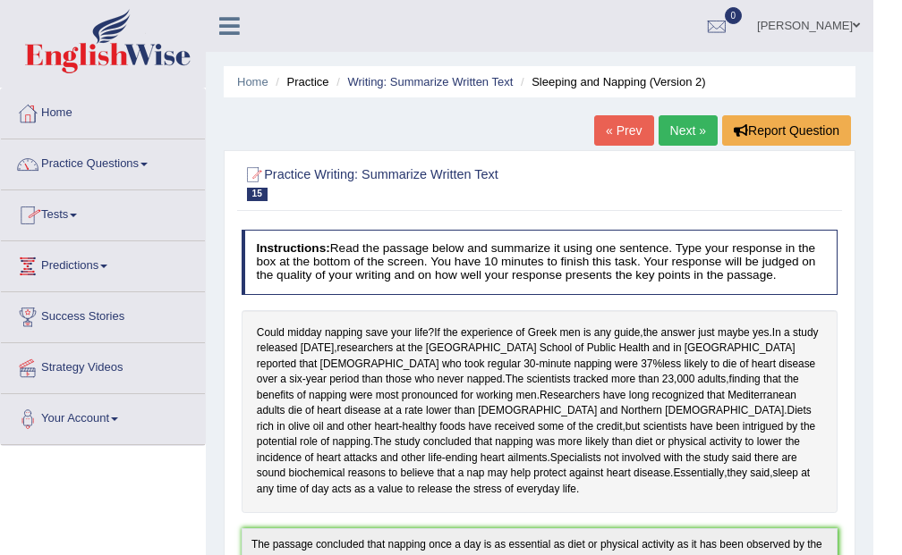
click at [126, 166] on link "Practice Questions" at bounding box center [103, 162] width 204 height 45
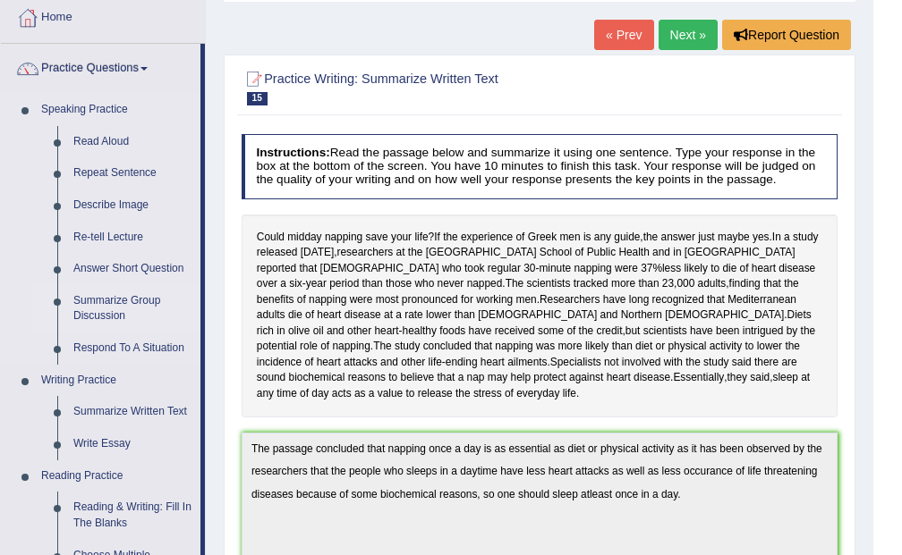
scroll to position [191, 0]
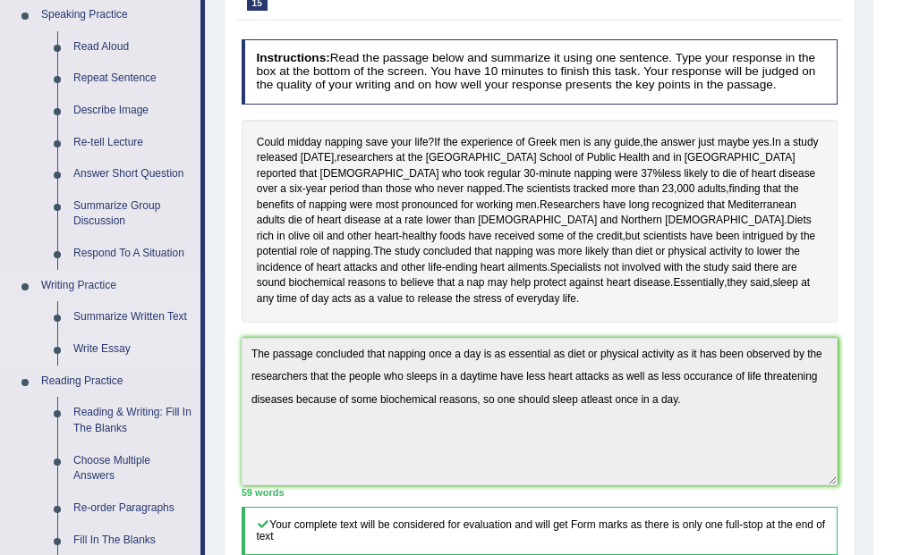
click at [122, 343] on link "Write Essay" at bounding box center [132, 350] width 135 height 32
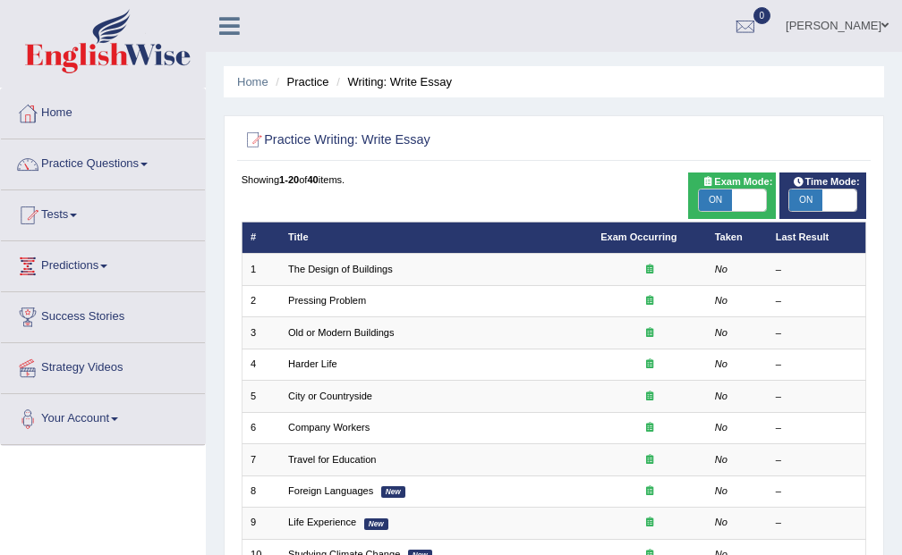
click at [606, 140] on div "Toggle navigation Home Practice Questions Speaking Practice Read Aloud Repeat S…" at bounding box center [451, 512] width 902 height 1024
